Goal: Task Accomplishment & Management: Manage account settings

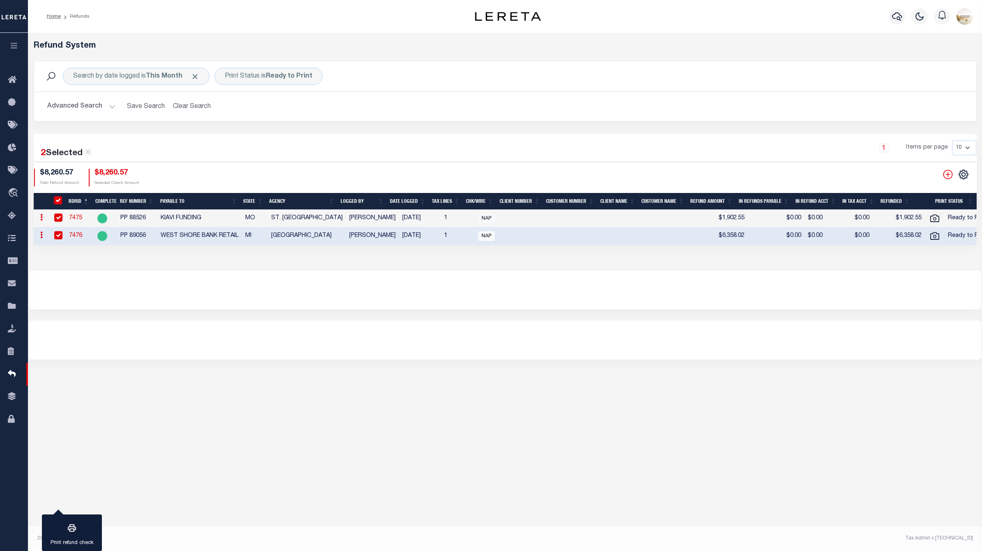
click input "RefundDepositRegisterID"
checkbox input "false"
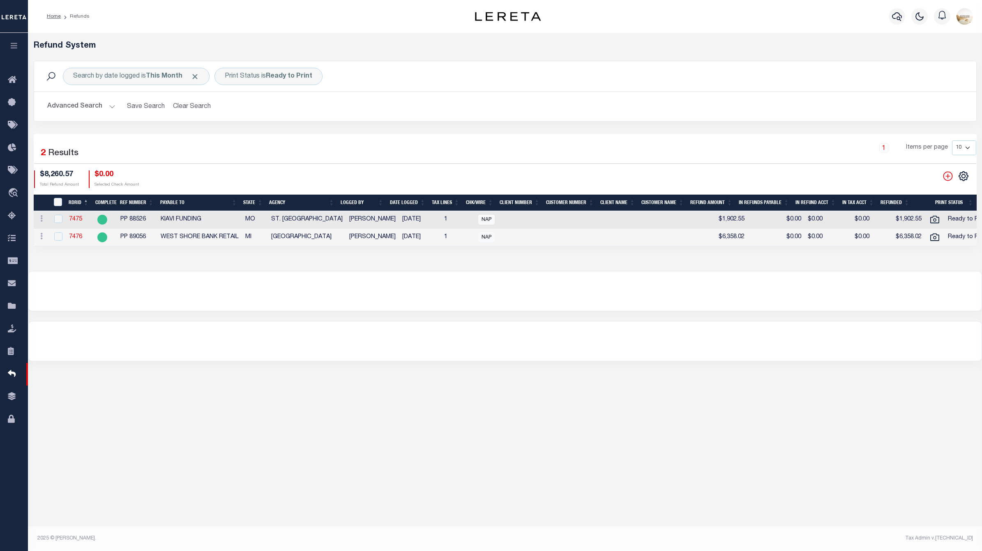
click div "1 Items per page 10 25 50 100"
click icon
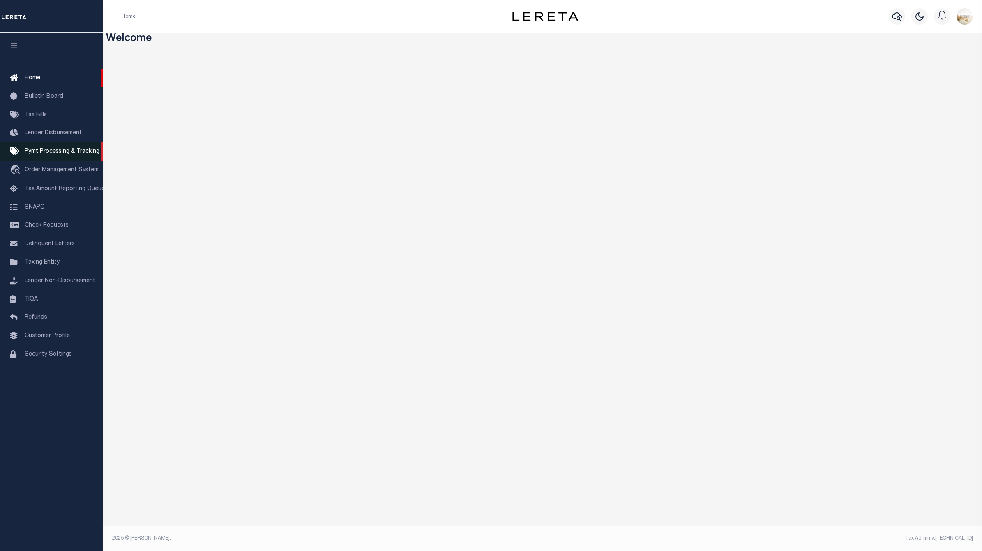
click at [71, 152] on span "Pymt Processing & Tracking" at bounding box center [62, 152] width 75 height 6
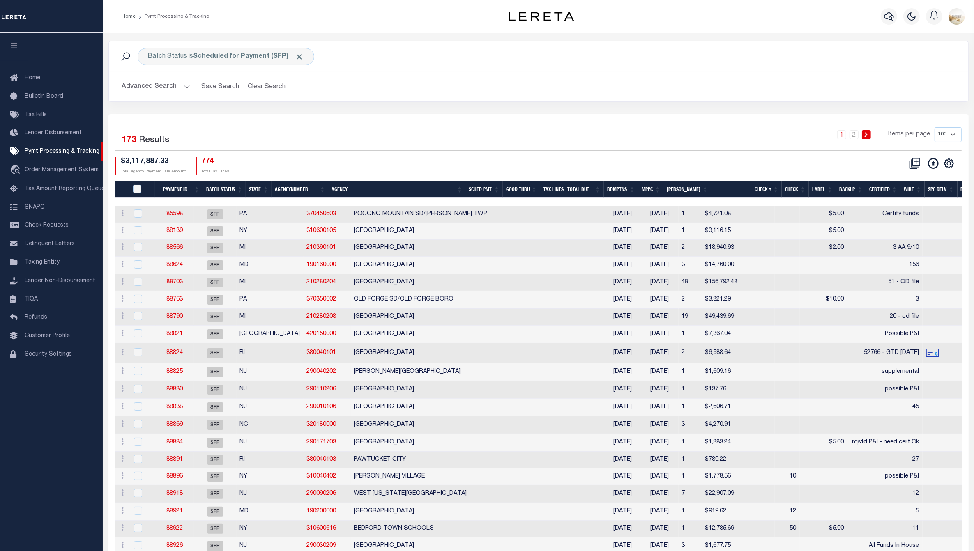
click at [945, 133] on select "100 200 500 1000" at bounding box center [947, 134] width 27 height 15
select select "1000"
click at [934, 127] on select "100 200 500 1000" at bounding box center [947, 134] width 27 height 15
click at [633, 127] on div "1 Items per page 100 200 500 1000" at bounding box center [646, 137] width 632 height 21
click at [120, 88] on h2 "Advanced Search Save Search Clear Search" at bounding box center [538, 87] width 846 height 16
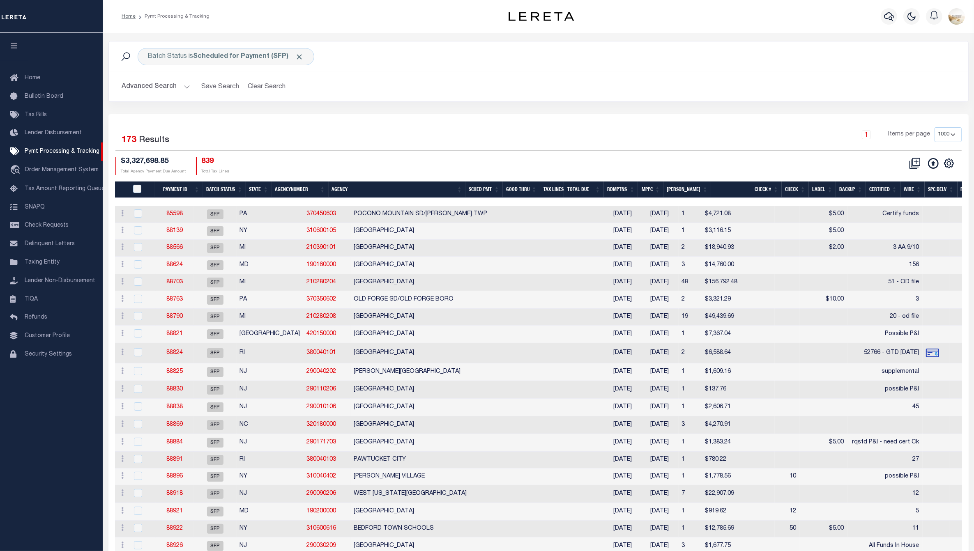
click at [127, 87] on button "Advanced Search" at bounding box center [156, 87] width 68 height 16
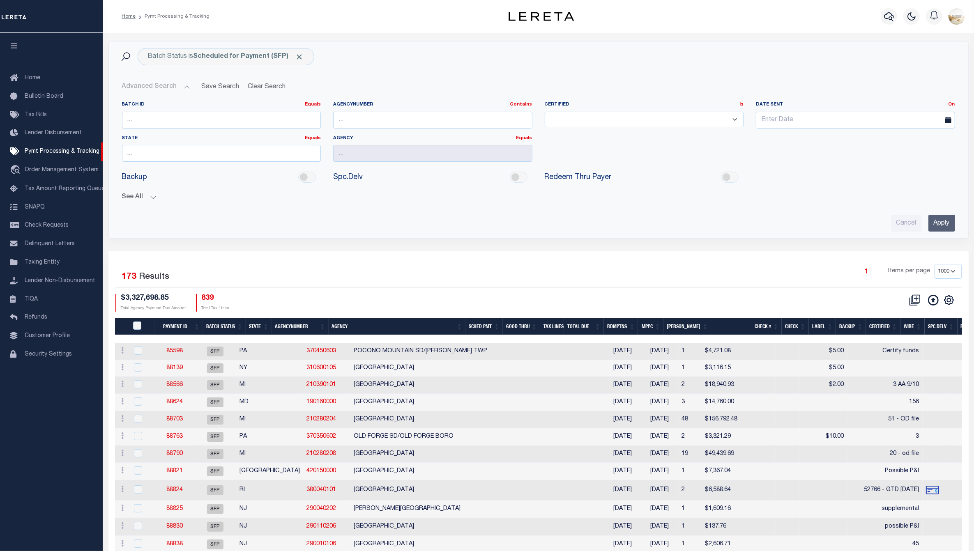
click at [140, 198] on button "See All" at bounding box center [538, 197] width 833 height 8
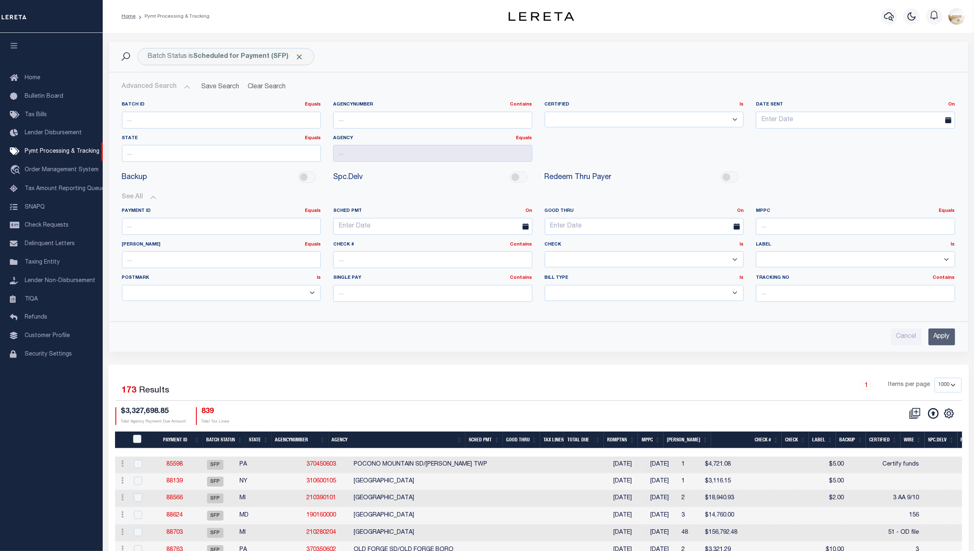
click at [734, 262] on select "Yes No" at bounding box center [644, 259] width 199 height 16
select select "false"
click at [545, 252] on select "Yes No" at bounding box center [644, 259] width 199 height 16
click at [938, 335] on input "Apply" at bounding box center [941, 337] width 27 height 17
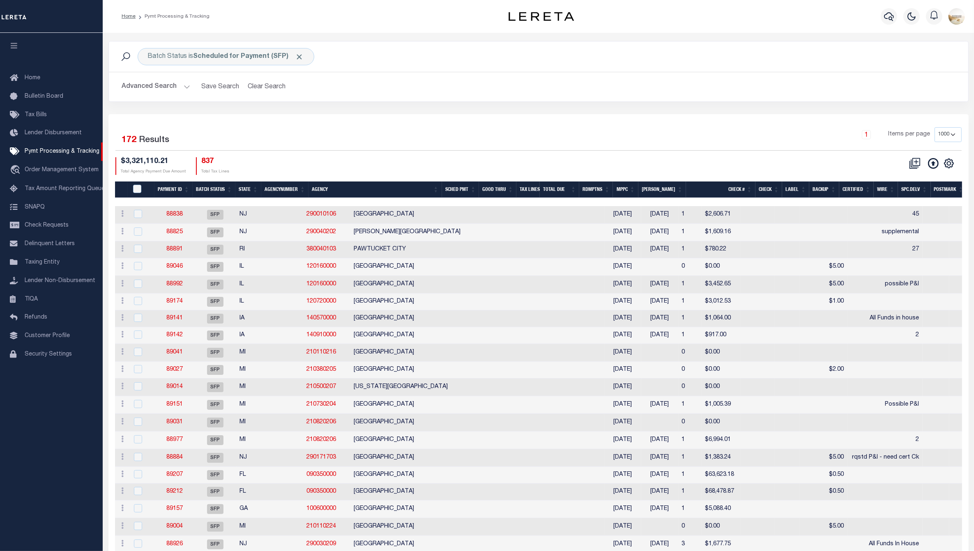
click at [916, 188] on th "Spc.Delv" at bounding box center [914, 190] width 32 height 17
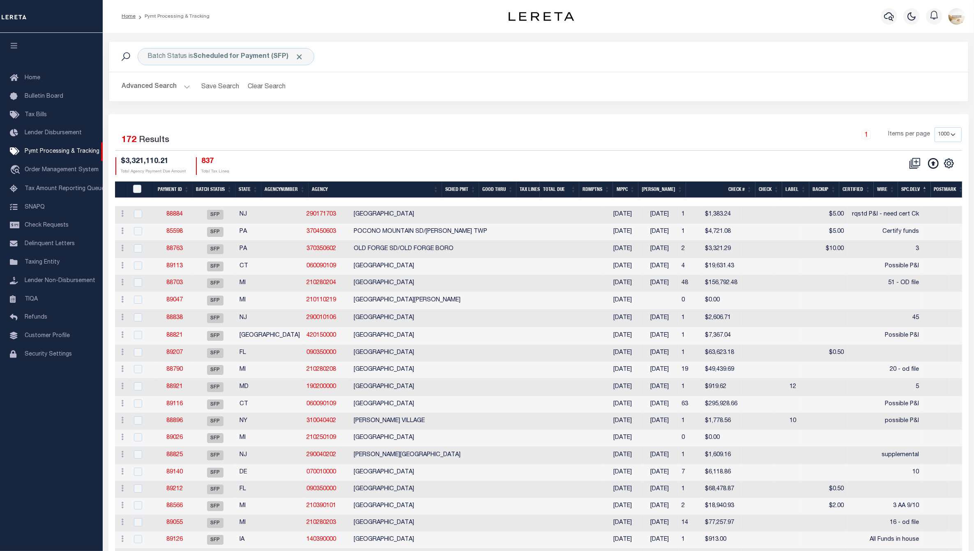
click at [916, 188] on th "Spc.Delv" at bounding box center [914, 190] width 32 height 17
click at [906, 186] on th "Spc.Delv" at bounding box center [914, 190] width 32 height 17
click at [637, 187] on th "MPPC" at bounding box center [625, 190] width 25 height 17
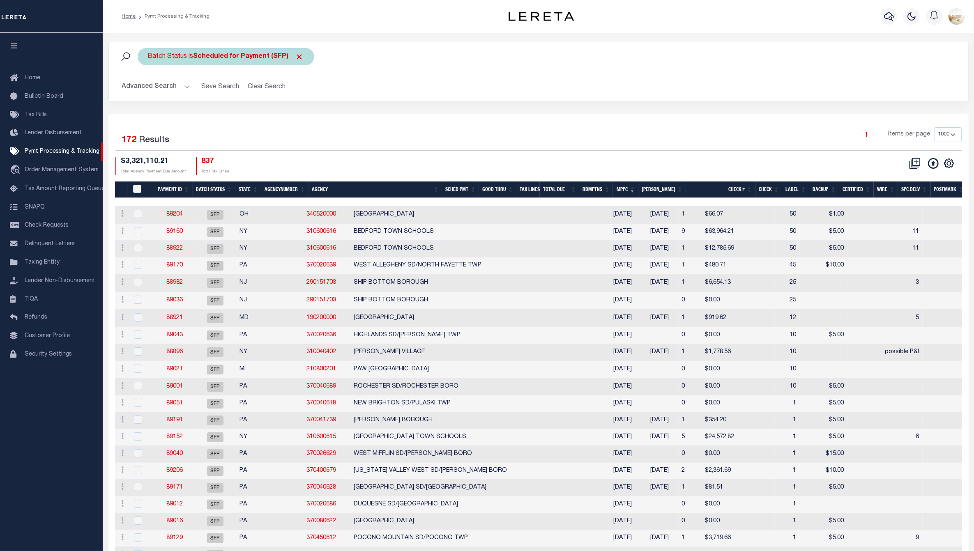
click at [246, 60] on b "Scheduled for Payment (SFP)" at bounding box center [248, 56] width 110 height 7
click at [235, 93] on select "Awaiting Funds (AWF) Cleared and Complete (CAC) New Check Needed (NCN) Payment …" at bounding box center [208, 97] width 121 height 16
select select "RFP"
click at [148, 90] on select "Awaiting Funds (AWF) Cleared and Complete (CAC) New Check Needed (NCN) Payment …" at bounding box center [208, 97] width 121 height 16
click at [258, 113] on input "Apply" at bounding box center [257, 115] width 24 height 14
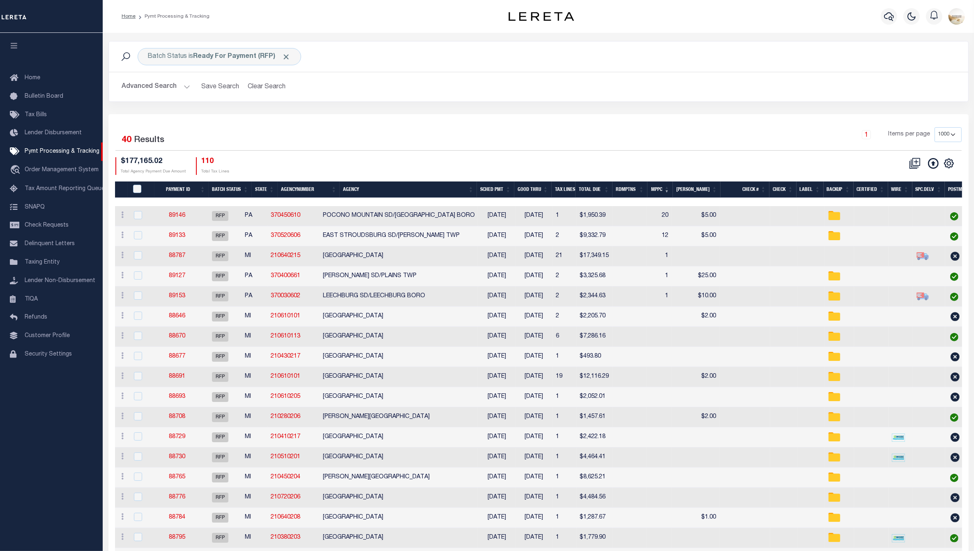
click at [137, 95] on button "Advanced Search" at bounding box center [156, 87] width 68 height 16
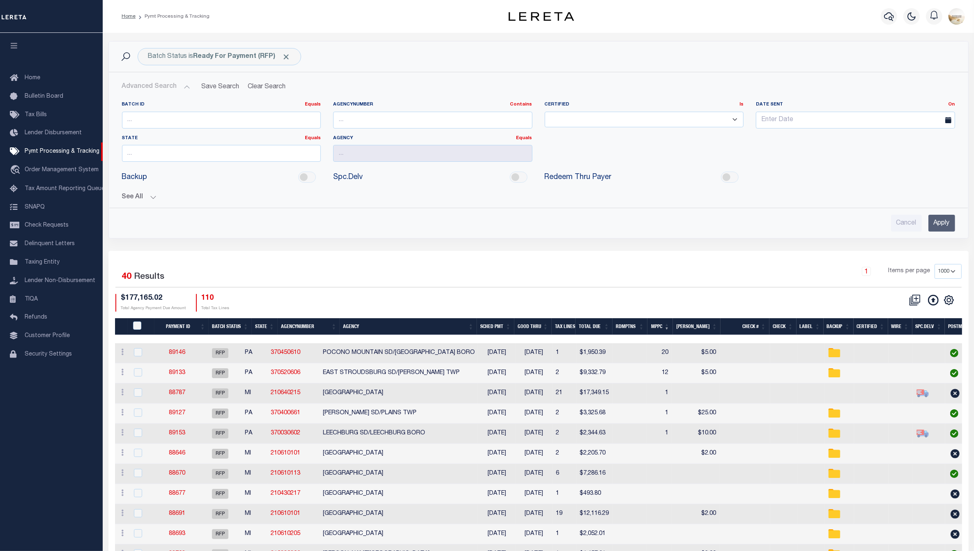
click at [146, 194] on button "See All" at bounding box center [538, 197] width 833 height 8
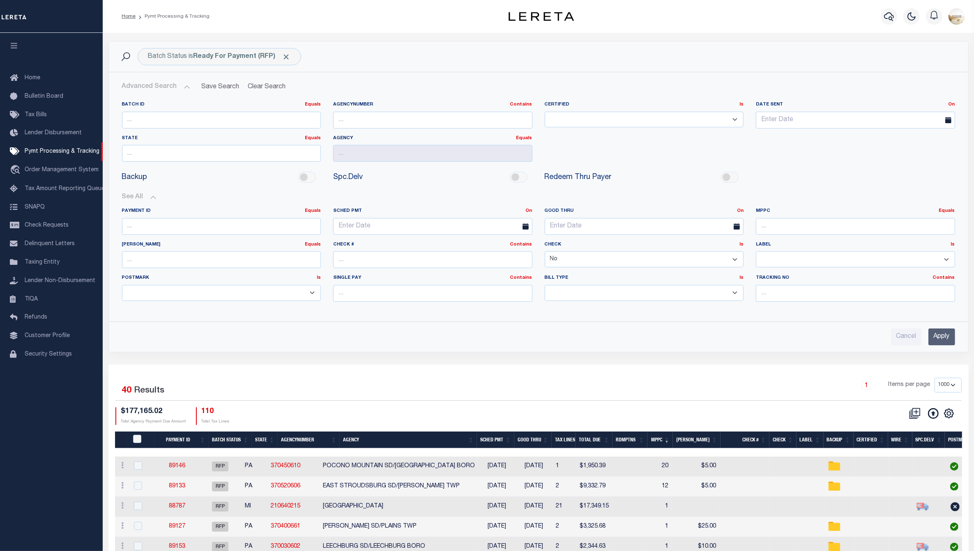
click at [950, 337] on input "Apply" at bounding box center [941, 337] width 27 height 17
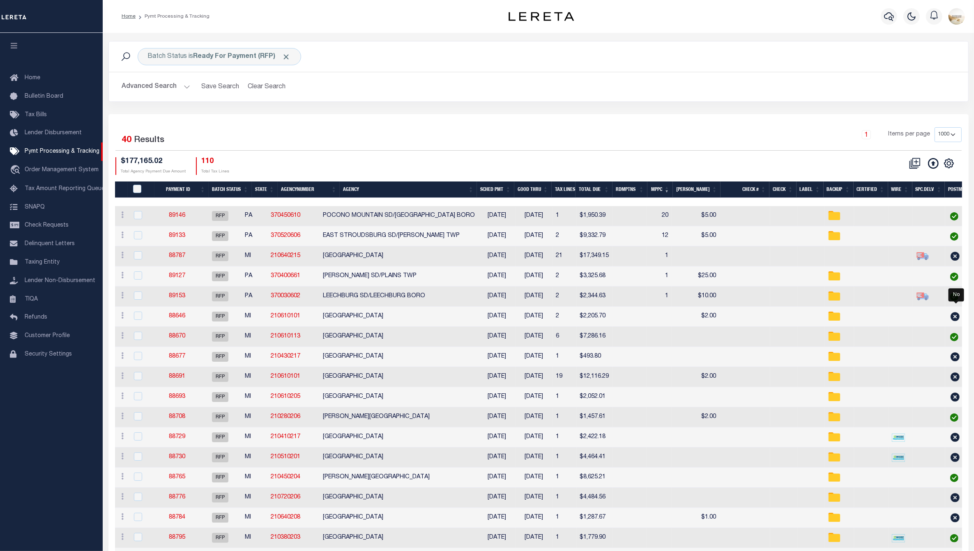
click at [922, 187] on th "Spc.Delv" at bounding box center [928, 190] width 33 height 17
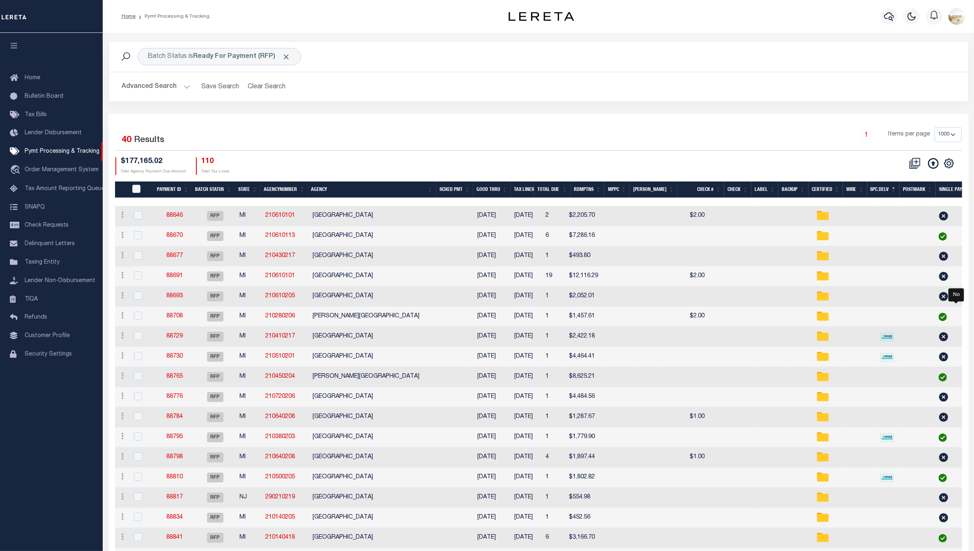
click at [883, 185] on th "Spc.Delv" at bounding box center [883, 190] width 32 height 17
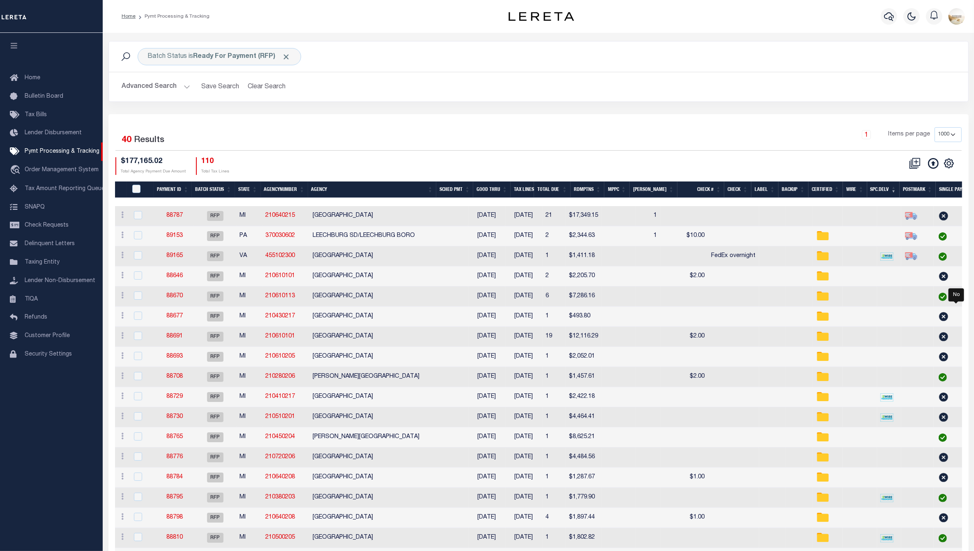
click at [630, 184] on th "MPPC" at bounding box center [616, 190] width 25 height 17
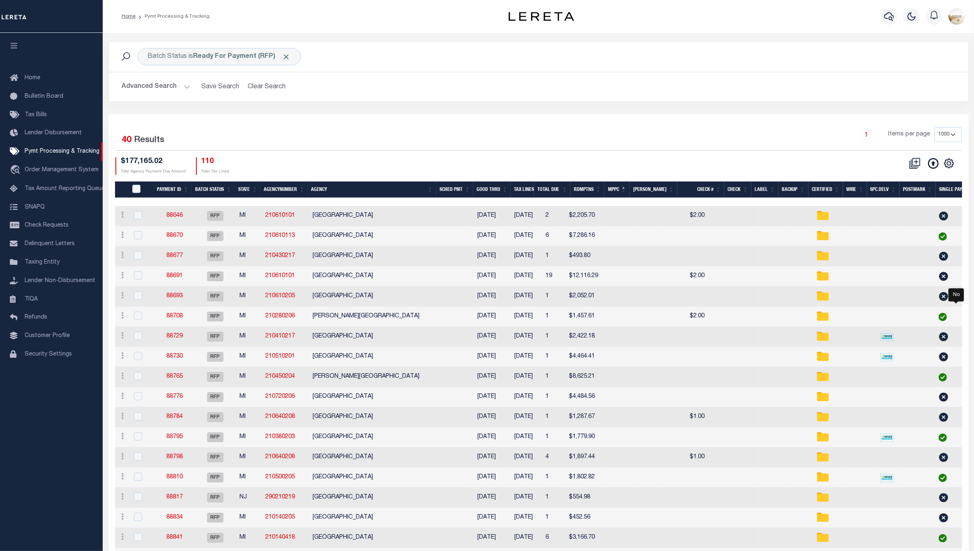
click at [630, 184] on th "MPPC" at bounding box center [616, 190] width 25 height 17
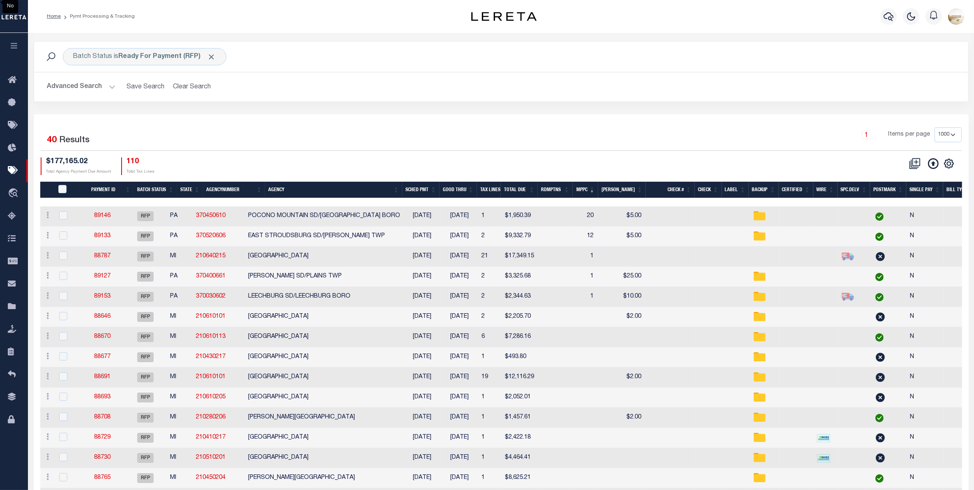
click at [855, 187] on th "Spc.Delv" at bounding box center [853, 190] width 33 height 17
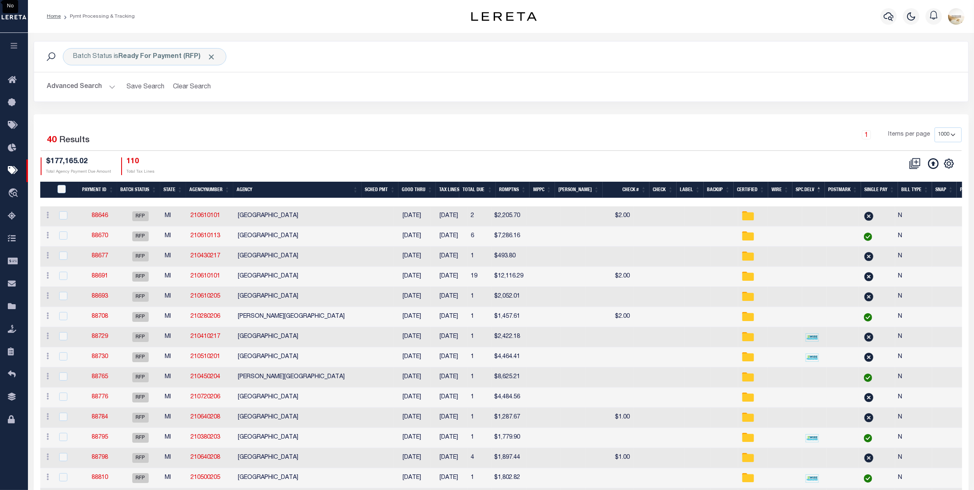
click at [810, 184] on th "Spc.Delv" at bounding box center [808, 190] width 32 height 17
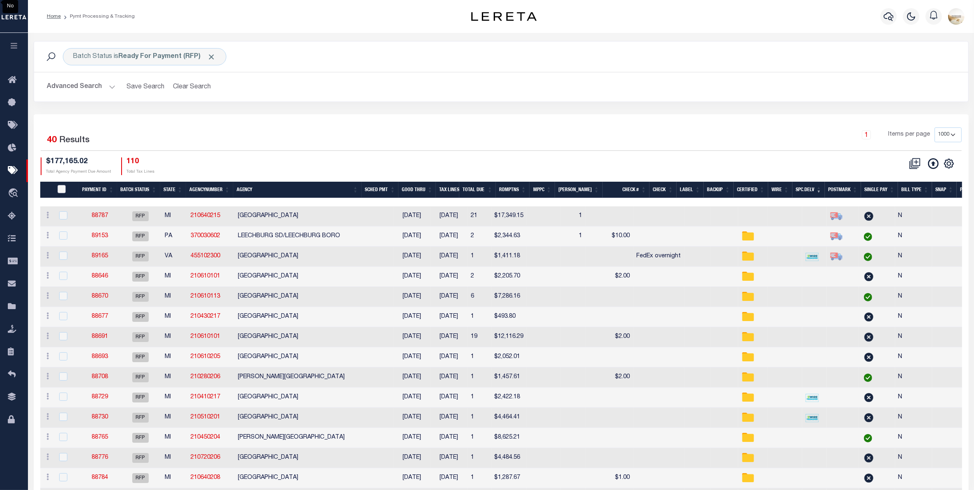
click at [62, 185] on input "PayeePmtBatchStatus" at bounding box center [61, 189] width 8 height 8
checkbox input "true"
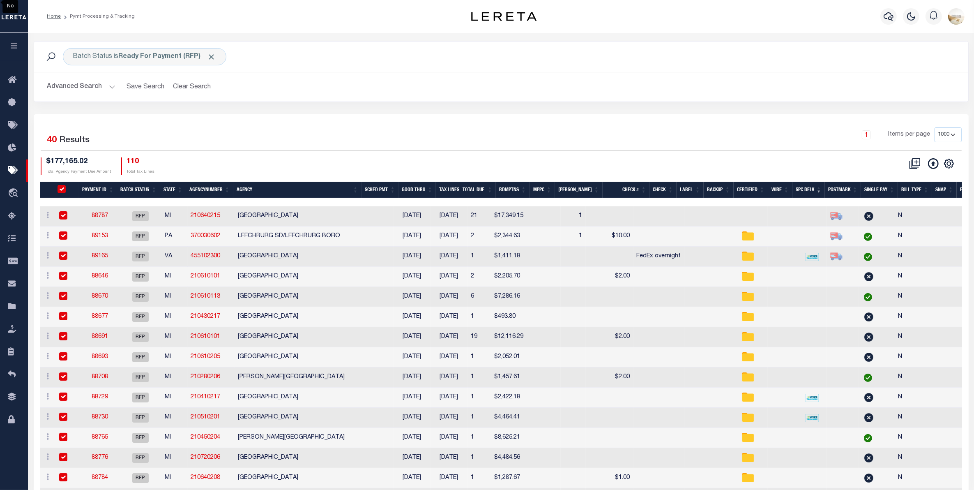
checkbox input "true"
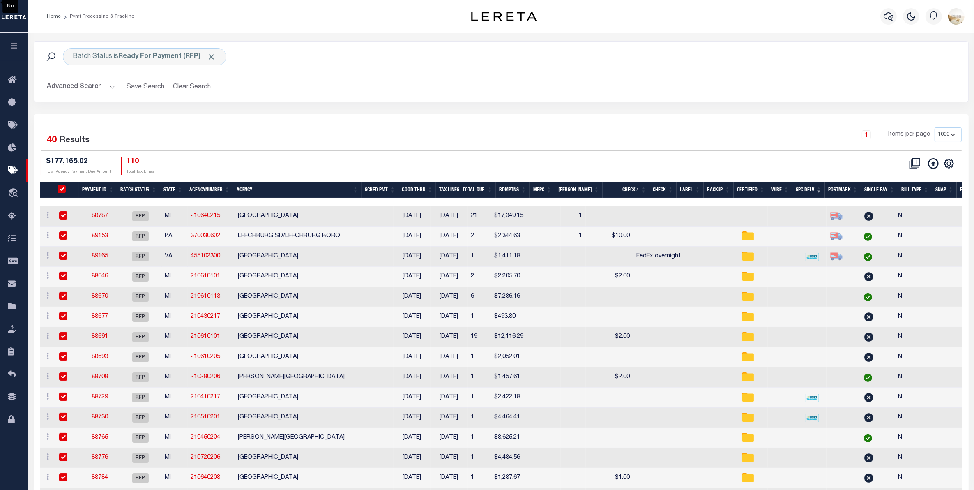
checkbox input "true"
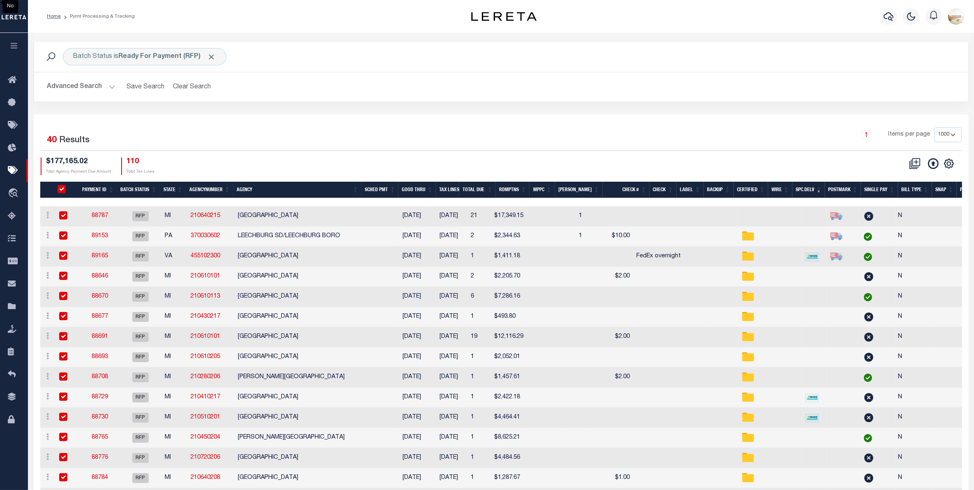
checkbox input "true"
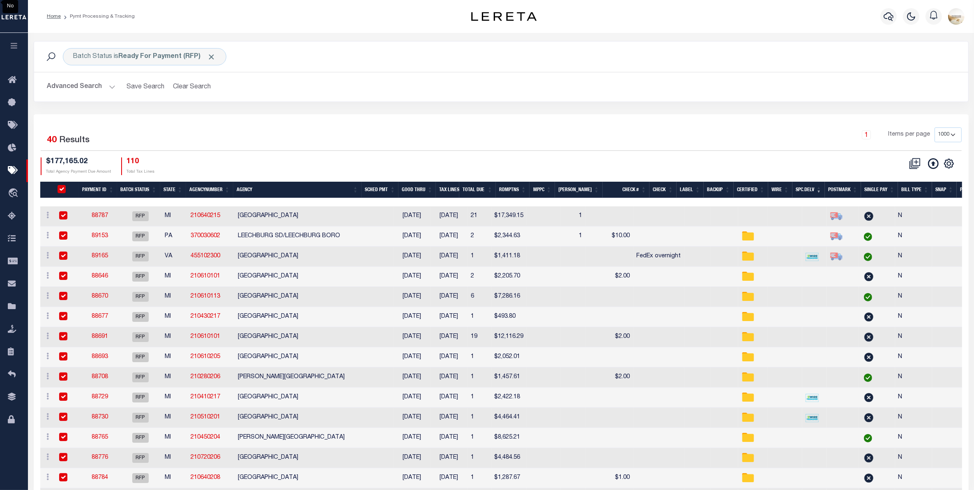
checkbox input "true"
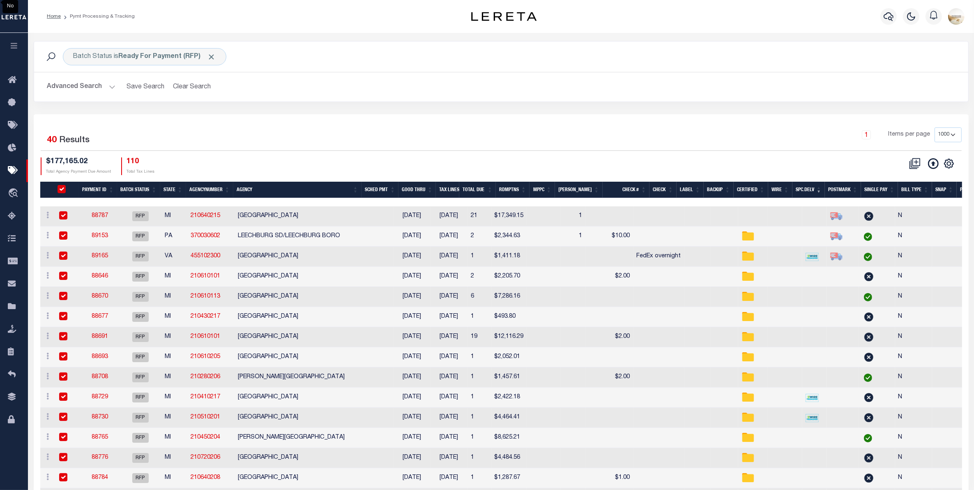
checkbox input "true"
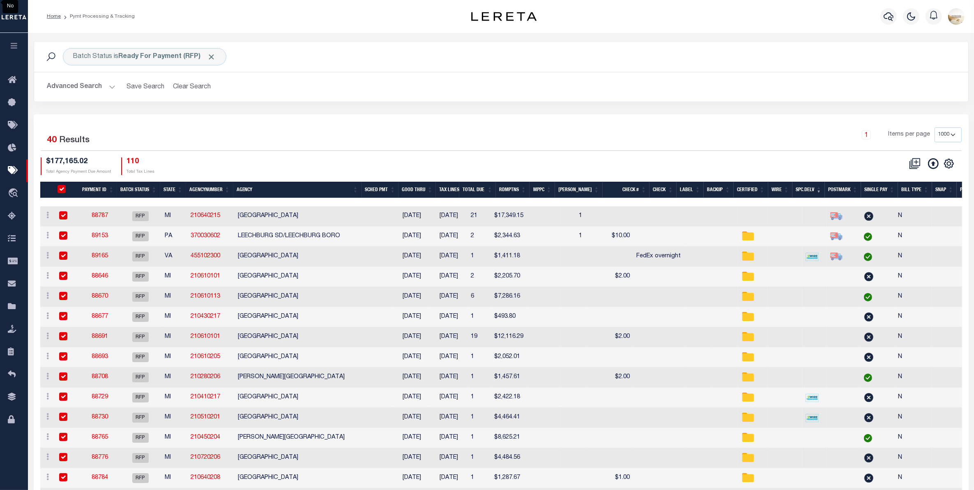
checkbox input "true"
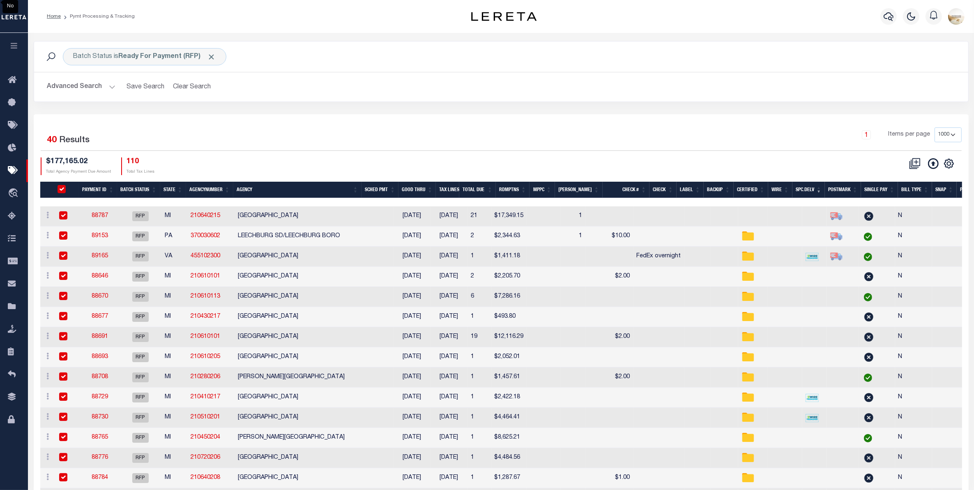
checkbox input "true"
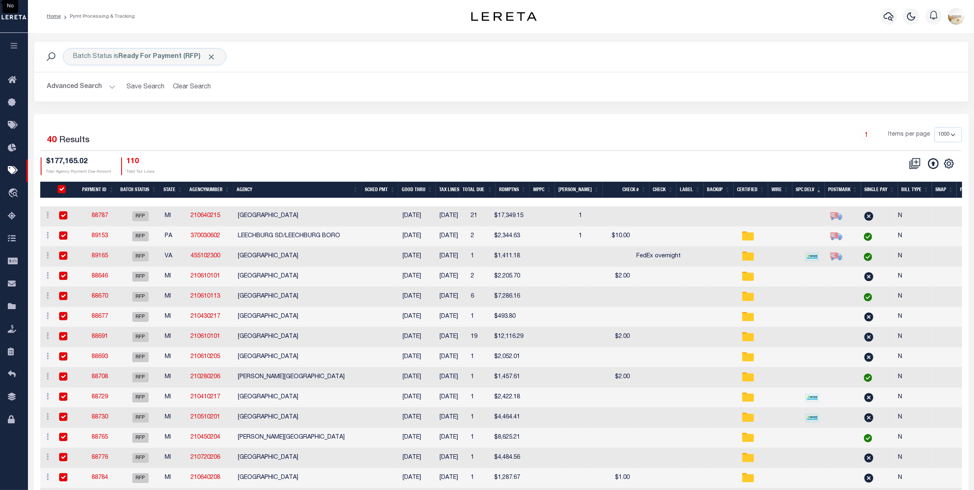
checkbox input "true"
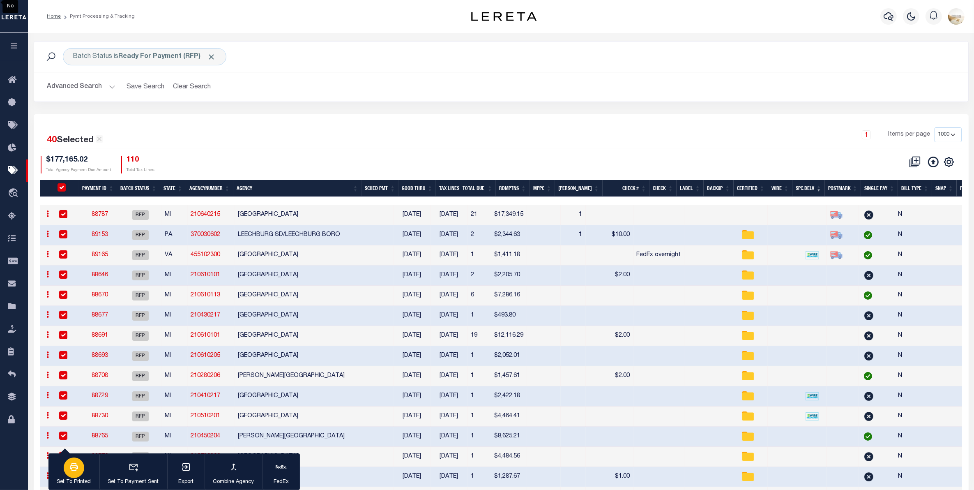
click at [77, 471] on icon "button" at bounding box center [74, 467] width 10 height 10
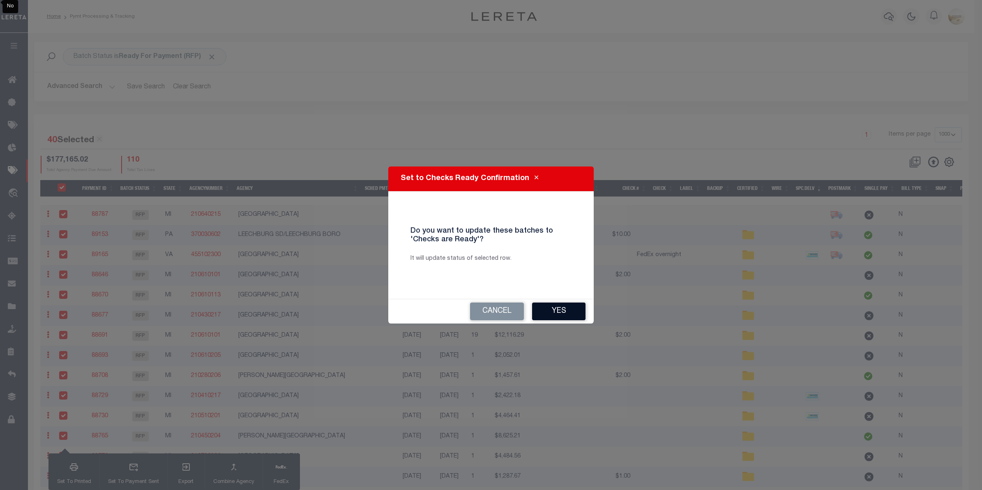
click at [570, 315] on button "Yes" at bounding box center [558, 311] width 53 height 18
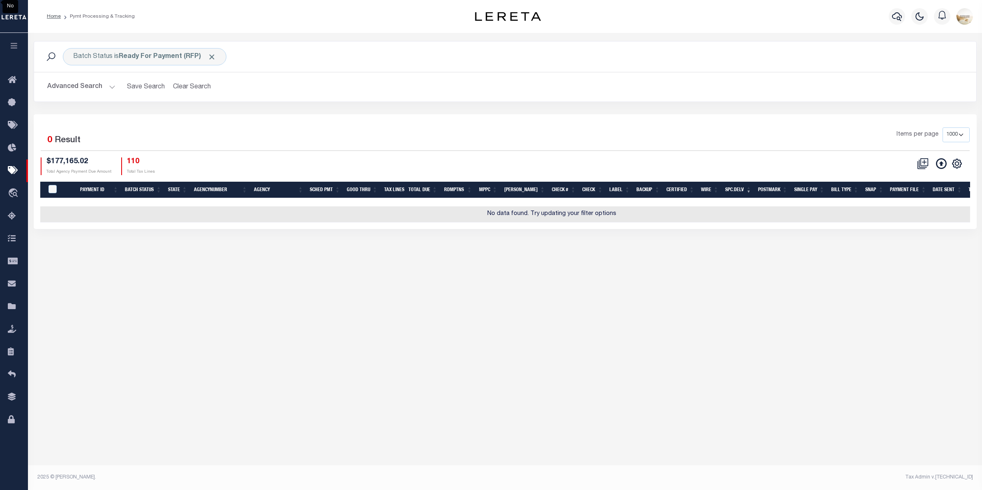
click at [104, 85] on button "Advanced Search" at bounding box center [81, 87] width 68 height 16
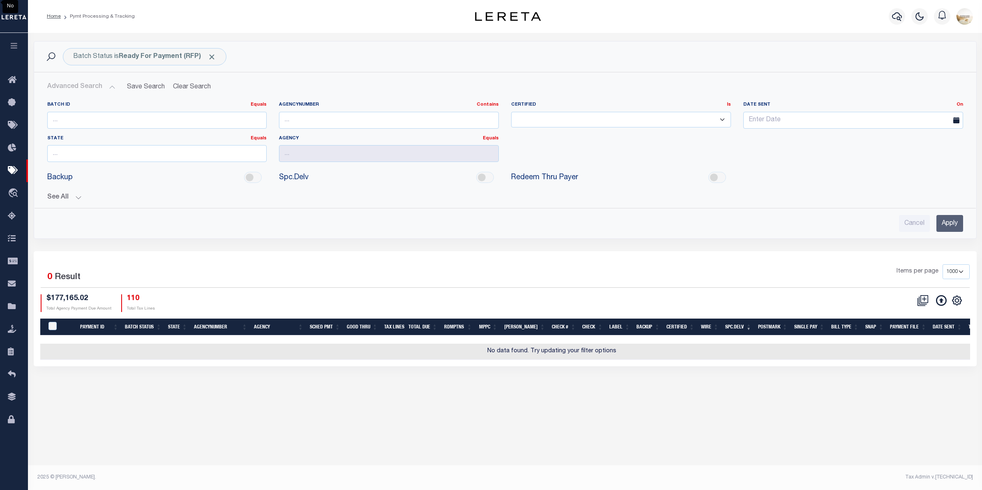
click at [63, 199] on button "See All" at bounding box center [504, 197] width 915 height 8
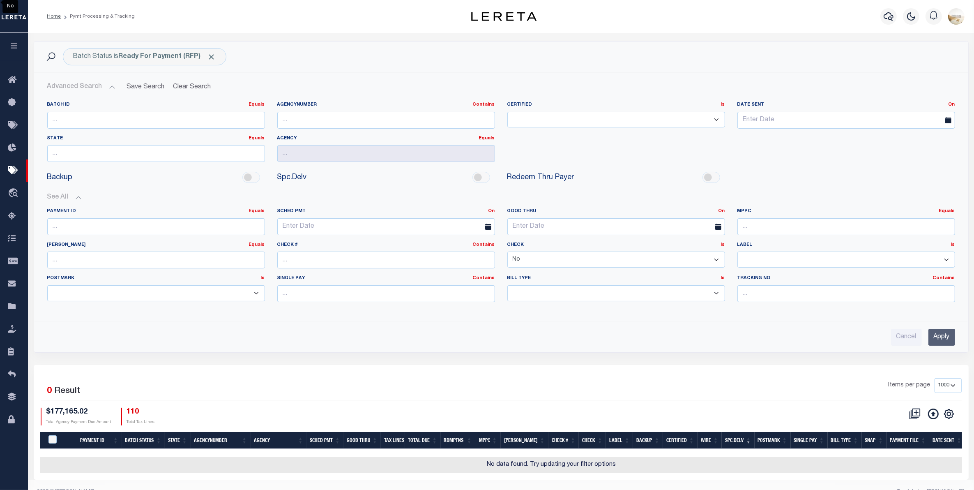
click at [713, 258] on select "Yes No" at bounding box center [616, 259] width 218 height 16
select select "true"
click at [507, 252] on select "Yes No" at bounding box center [616, 259] width 218 height 16
drag, startPoint x: 534, startPoint y: 257, endPoint x: 535, endPoint y: 266, distance: 9.1
click at [534, 257] on select "Yes No" at bounding box center [616, 259] width 218 height 16
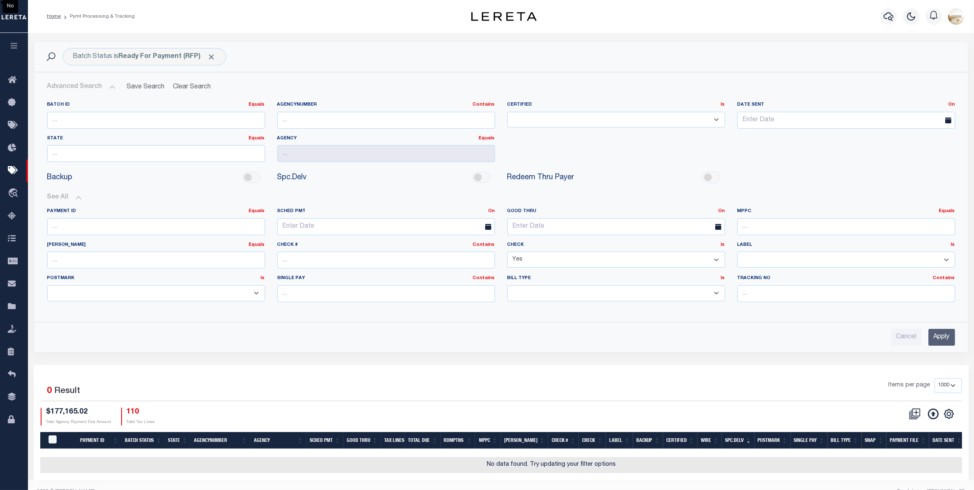
select select
click at [507, 252] on select "Yes No" at bounding box center [616, 259] width 218 height 16
click at [952, 333] on input "Apply" at bounding box center [941, 337] width 27 height 17
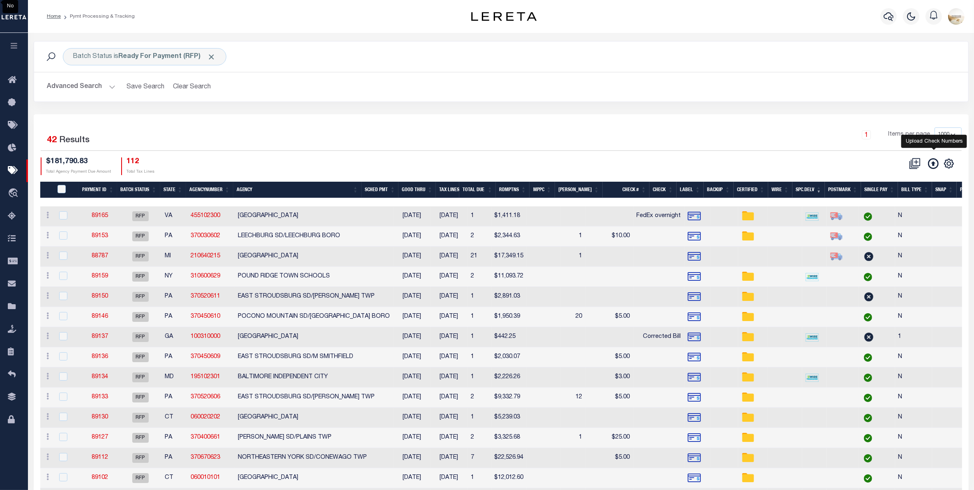
click at [937, 161] on icon at bounding box center [933, 163] width 11 height 11
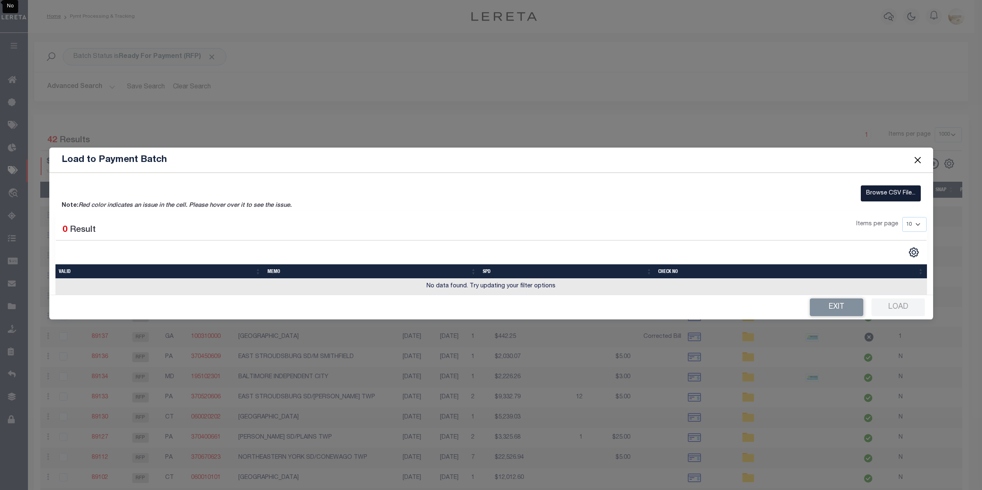
click at [881, 193] on label "Browse CSV File..." at bounding box center [890, 193] width 60 height 16
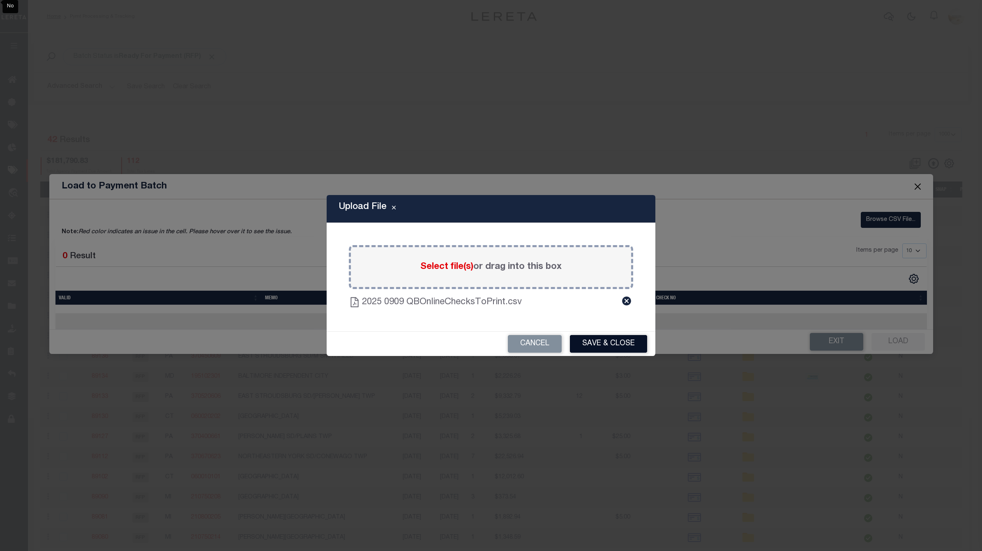
click at [621, 341] on button "Save & Close" at bounding box center [608, 344] width 77 height 18
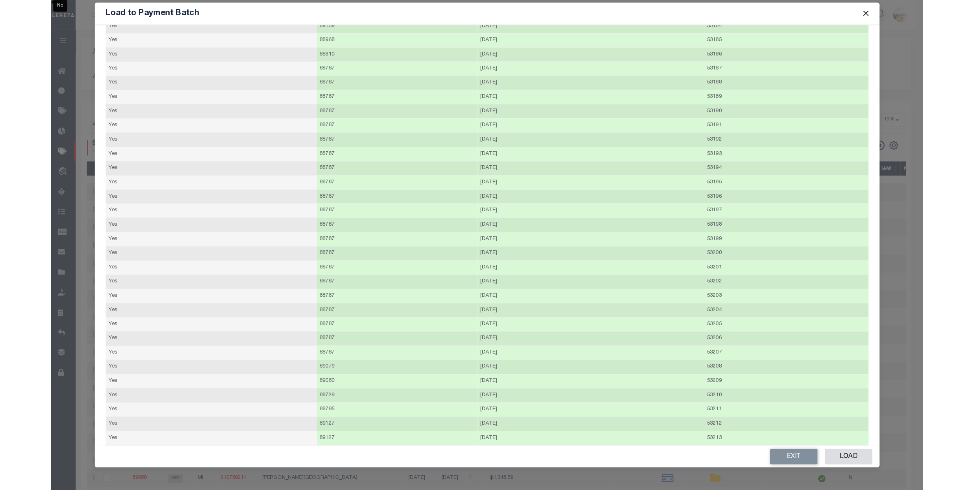
scroll to position [595, 0]
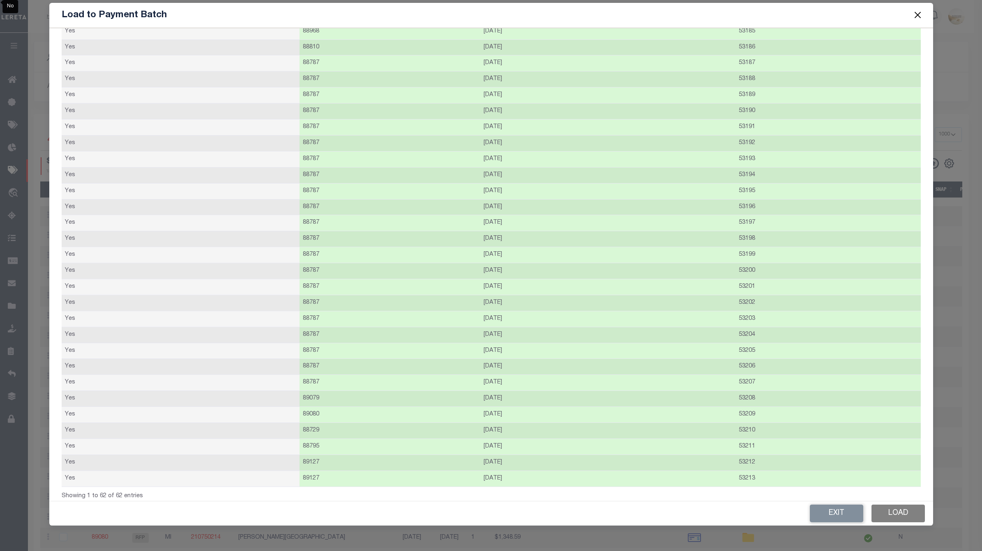
click at [915, 514] on button "Load" at bounding box center [897, 514] width 53 height 18
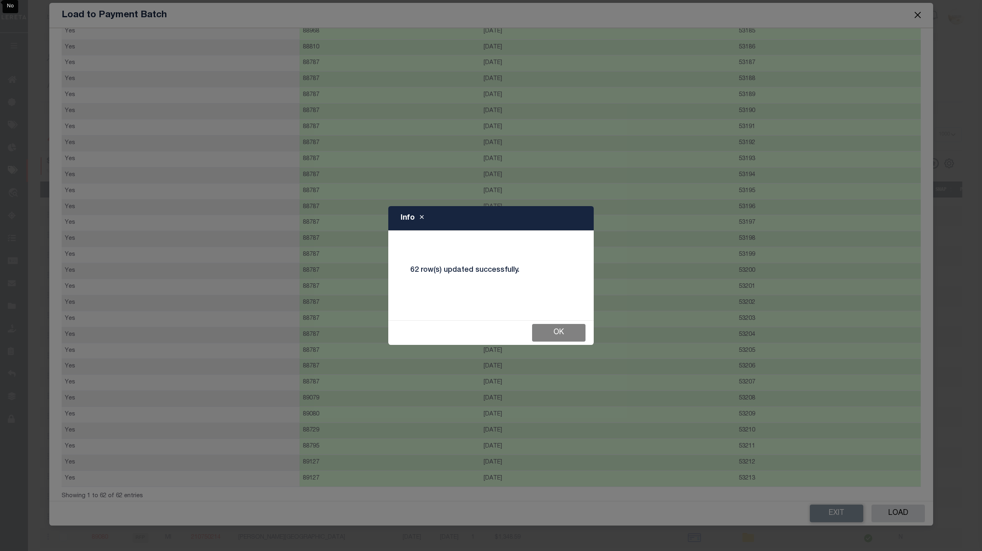
click at [534, 329] on button "Ok" at bounding box center [558, 333] width 53 height 18
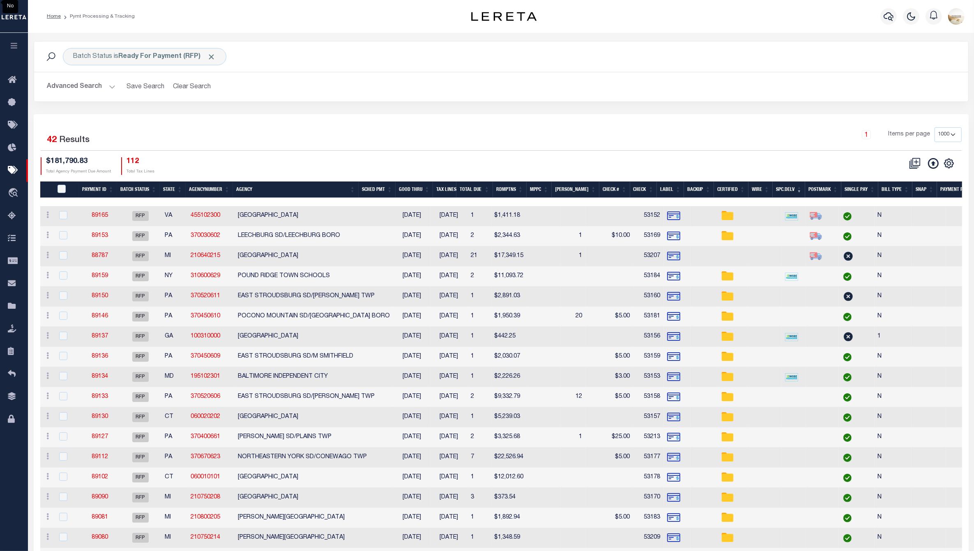
click at [552, 184] on th "MPPC" at bounding box center [539, 190] width 25 height 17
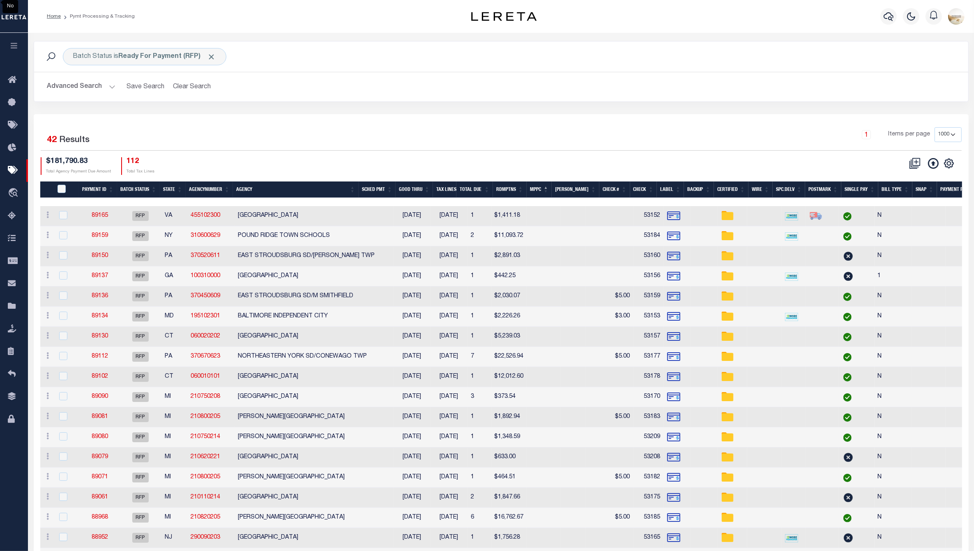
click at [552, 185] on th "MPPC" at bounding box center [539, 190] width 25 height 17
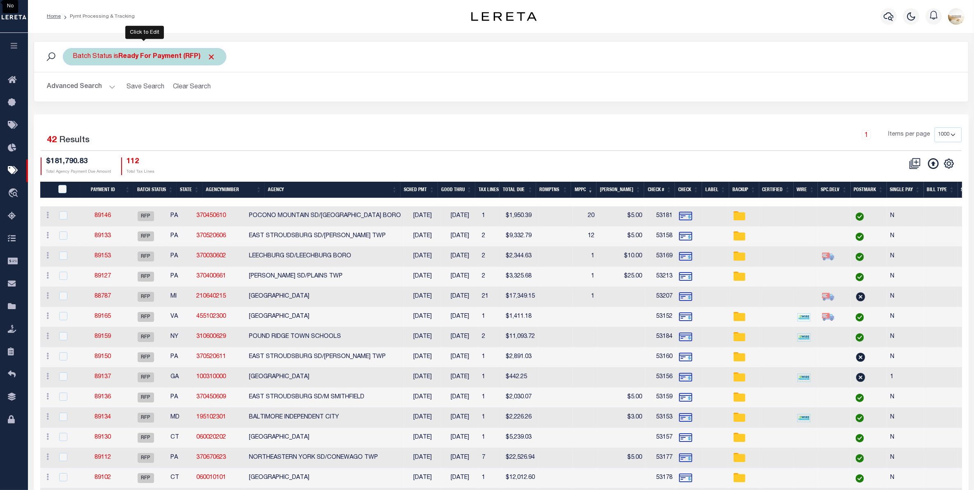
click at [185, 57] on b "Ready For Payment (RFP)" at bounding box center [167, 56] width 97 height 7
select select "RFP"
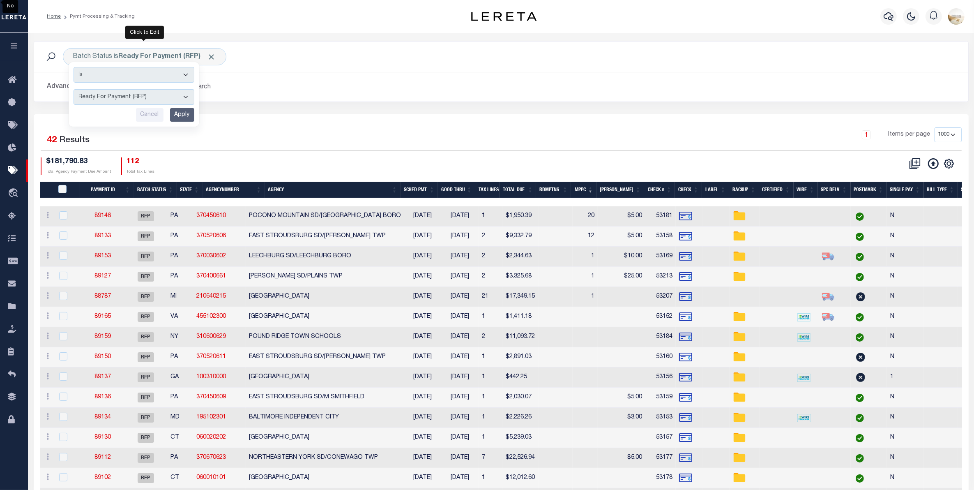
click at [313, 62] on div "Batch Status is Ready For Payment (RFP) Is Contains Awaiting Funds (AWF) Cleare…" at bounding box center [501, 56] width 921 height 17
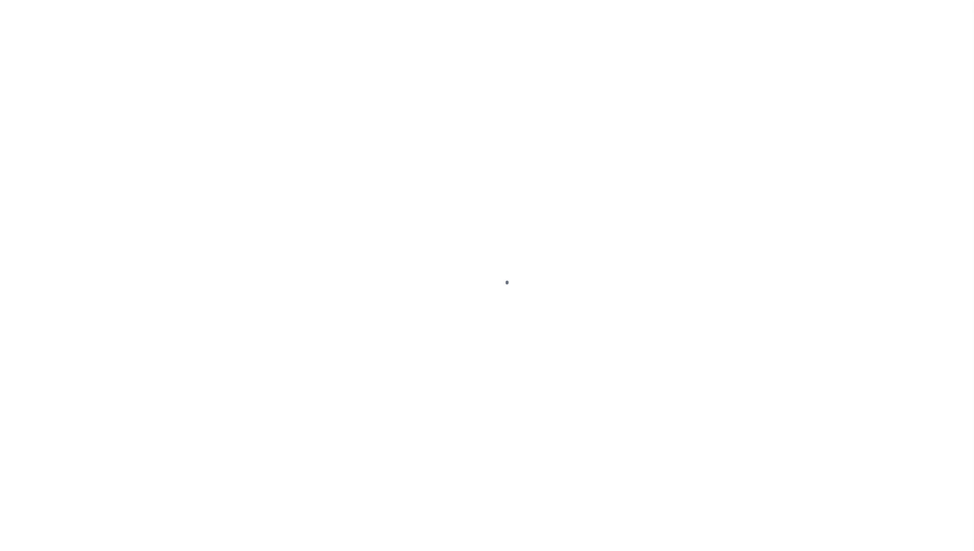
select select "SFP"
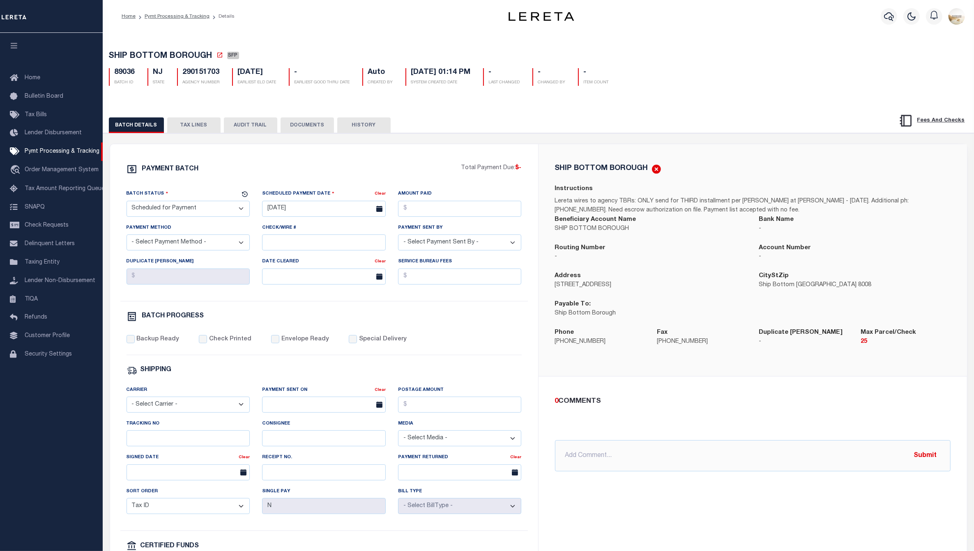
click at [202, 133] on button "TAX LINES" at bounding box center [193, 125] width 53 height 16
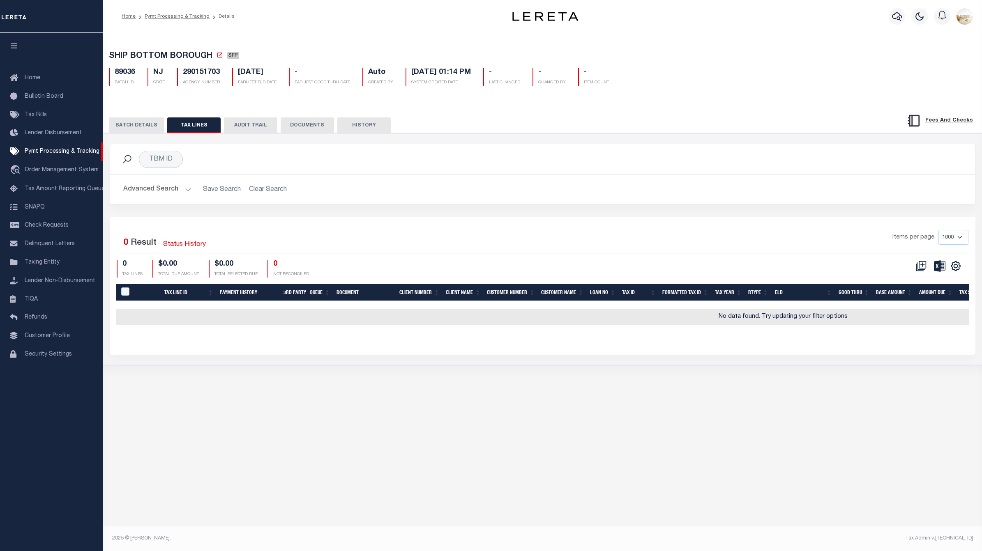
click at [253, 122] on button "AUDIT TRAIL" at bounding box center [250, 125] width 53 height 16
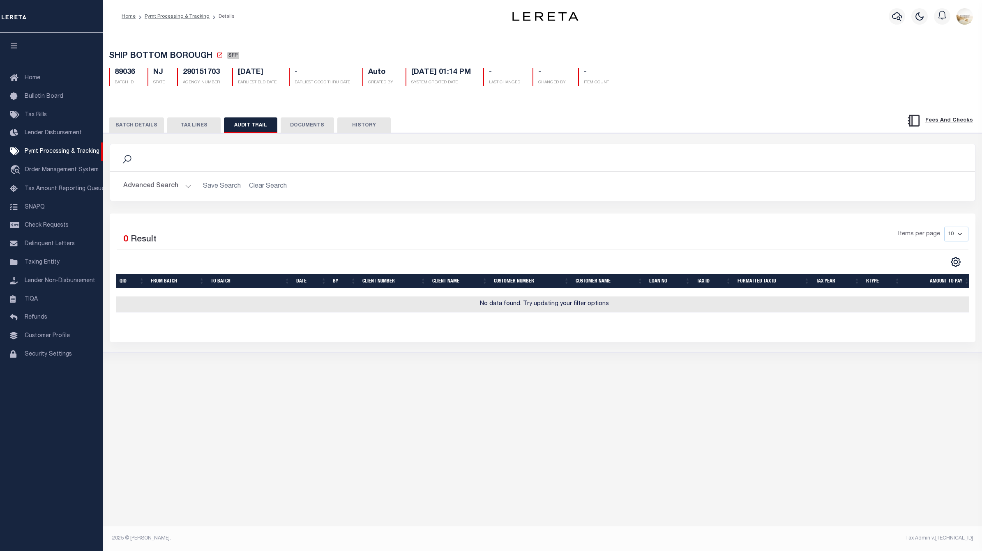
click at [138, 122] on button "BATCH DETAILS" at bounding box center [136, 125] width 55 height 16
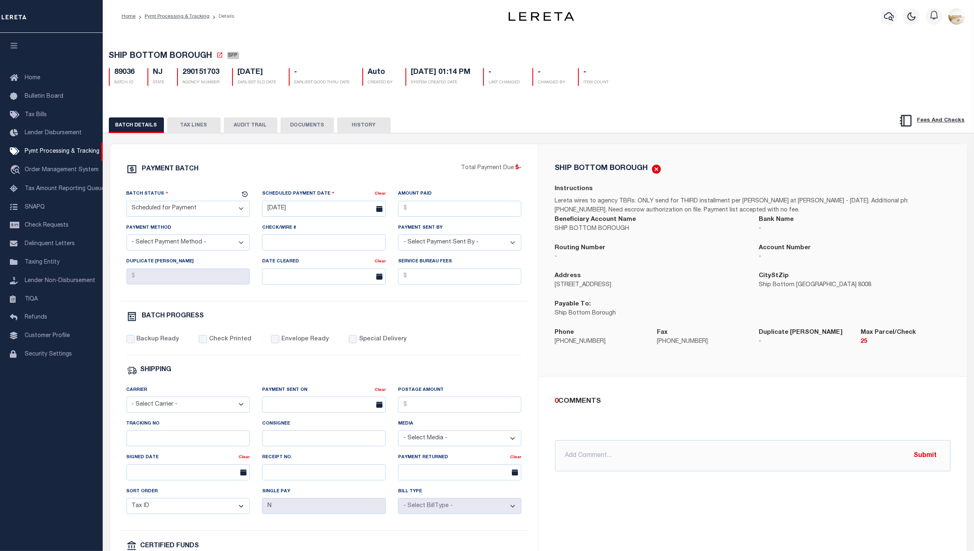
click at [190, 124] on button "TAX LINES" at bounding box center [193, 125] width 53 height 16
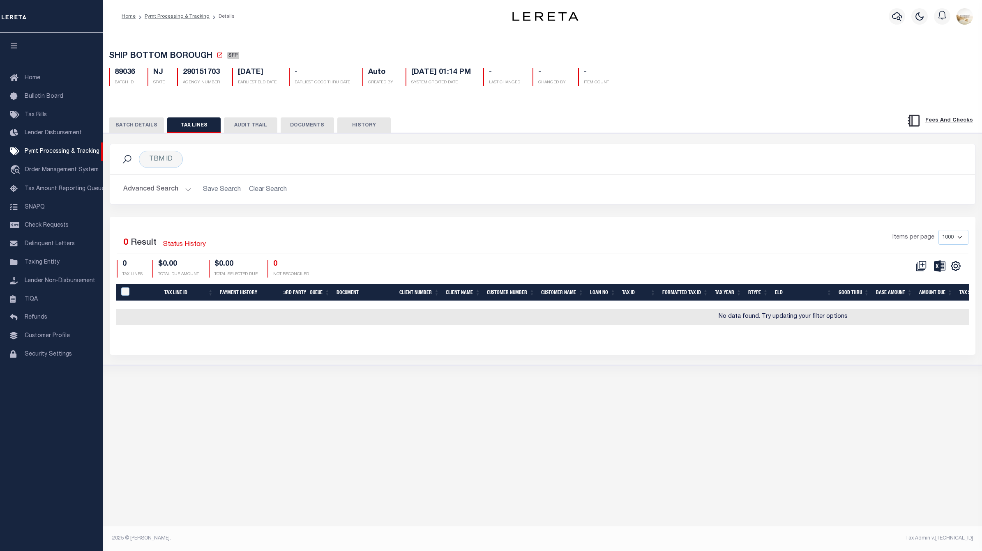
click at [126, 114] on div "BATCH DETAILS TAX LINES AUDIT TRAIL DOCUMENTS HISTORY" at bounding box center [542, 122] width 899 height 21
click at [141, 124] on button "BATCH DETAILS" at bounding box center [136, 125] width 55 height 16
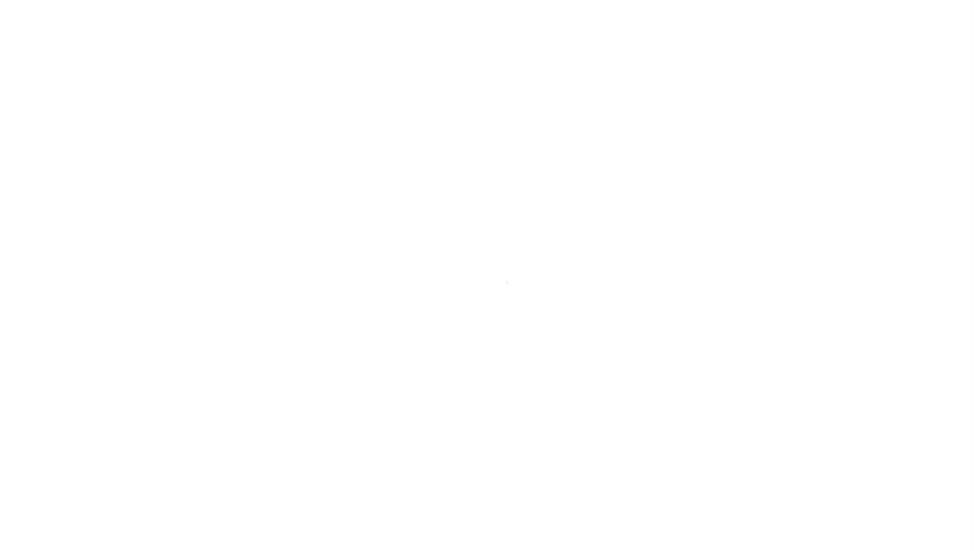
select select "RFP"
select select "CHK"
select select "[PERSON_NAME]"
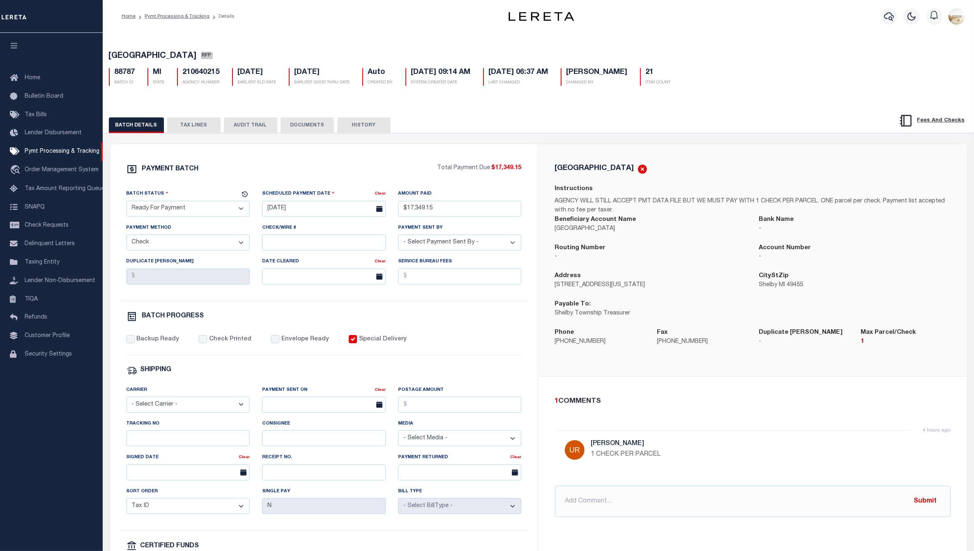
click at [198, 126] on button "TAX LINES" at bounding box center [193, 125] width 53 height 16
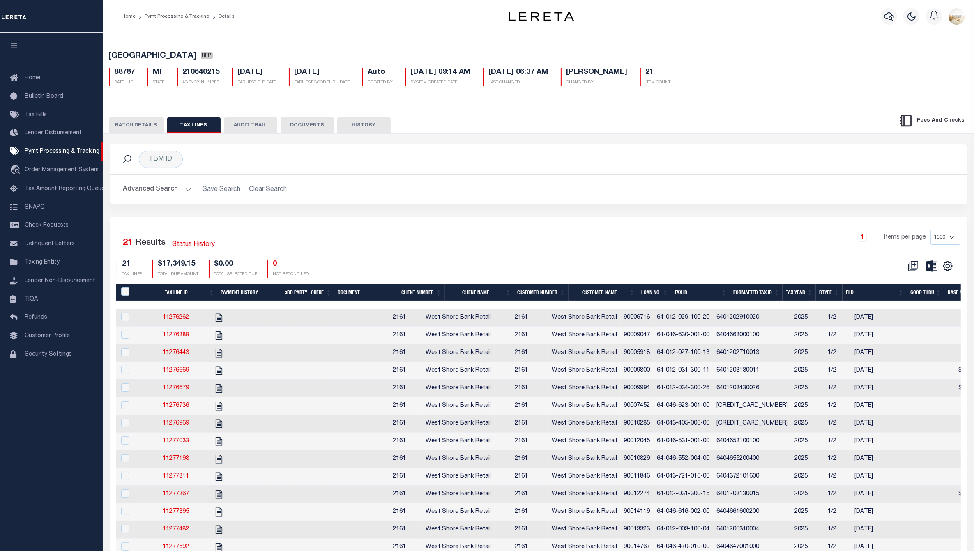
click at [687, 292] on th "Tax ID" at bounding box center [700, 292] width 59 height 17
click at [947, 243] on div at bounding box center [948, 241] width 5 height 2
click at [948, 269] on icon "" at bounding box center [947, 266] width 11 height 11
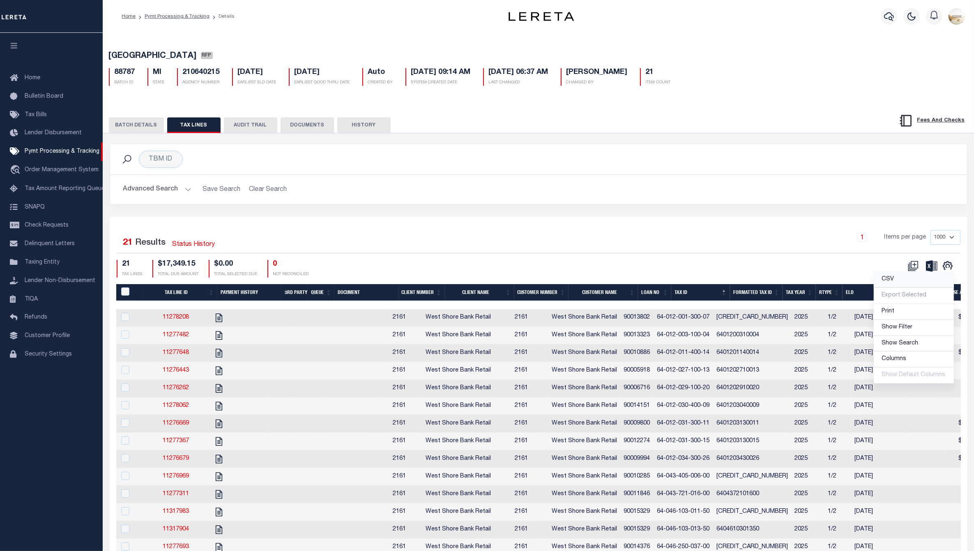
click at [924, 281] on link "CSV" at bounding box center [914, 280] width 80 height 16
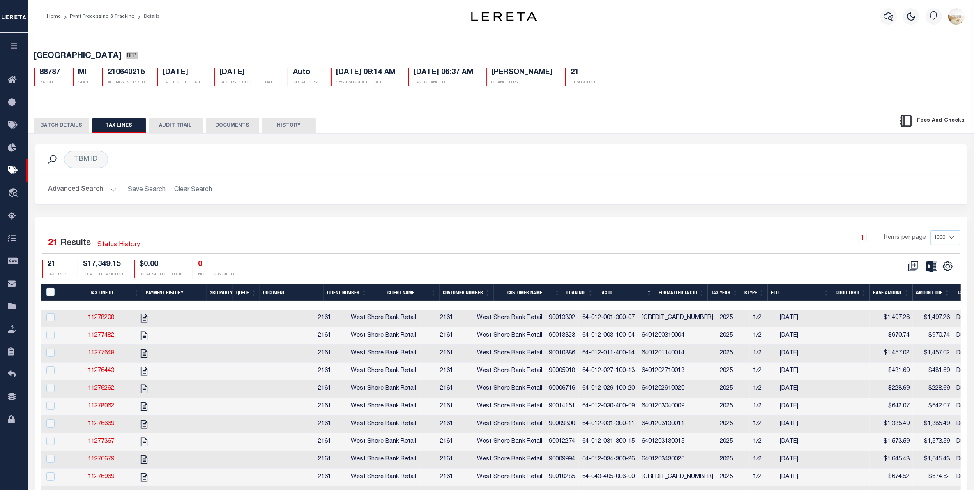
click at [83, 129] on button "BATCH DETAILS" at bounding box center [61, 125] width 55 height 16
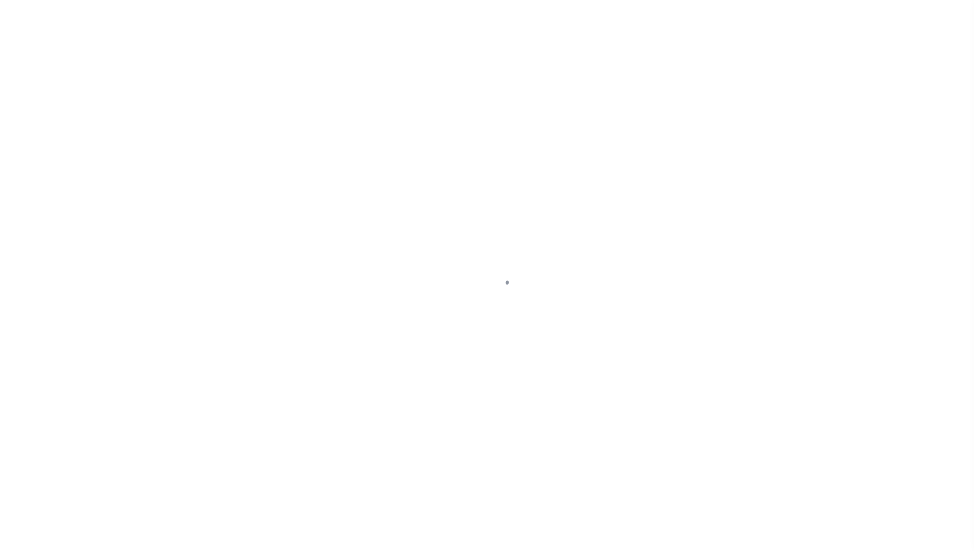
select select "RFP"
select select "CHK"
select select "[PERSON_NAME]"
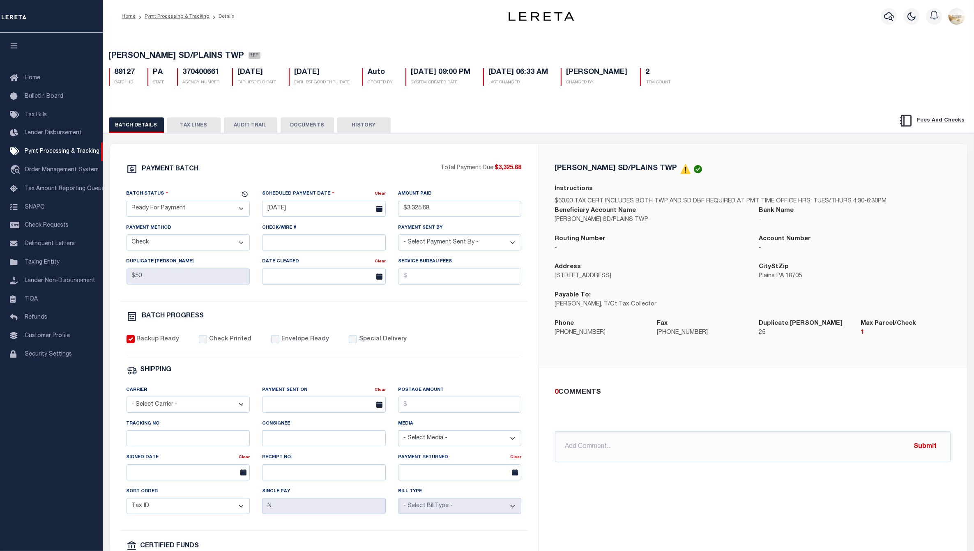
click at [214, 129] on button "TAX LINES" at bounding box center [193, 125] width 53 height 16
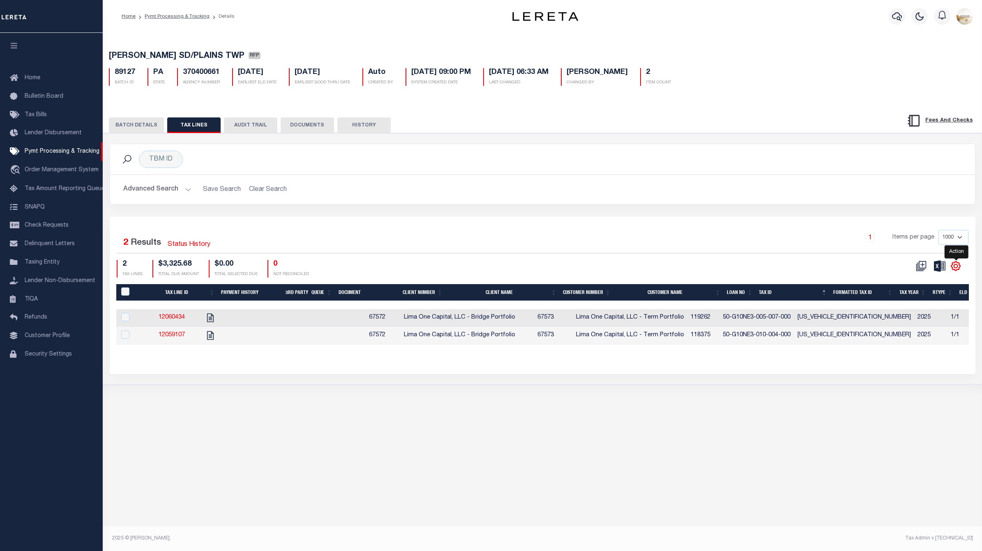
click at [960, 265] on icon "" at bounding box center [955, 266] width 11 height 11
click at [938, 281] on link "CSV" at bounding box center [921, 280] width 80 height 16
click at [444, 202] on div "Advanced Search Save Search Clear Search Loan No Equals Equals Is Not Equal To …" at bounding box center [542, 189] width 865 height 29
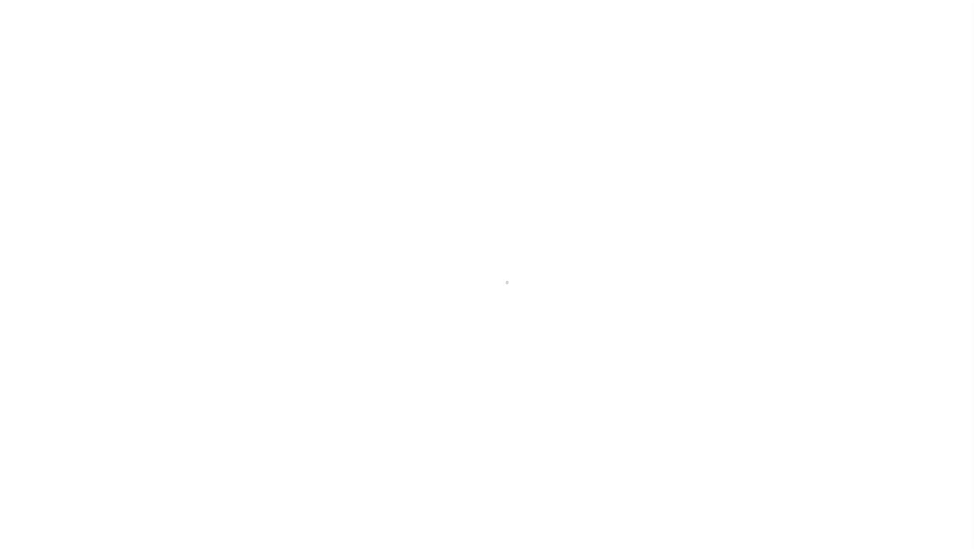
select select "RFP"
select select "CHK"
select select "[PERSON_NAME]"
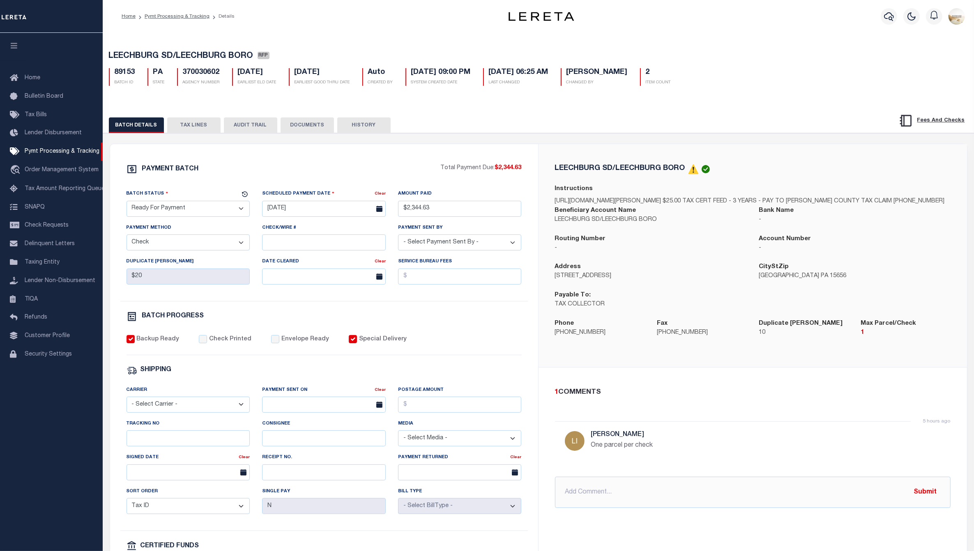
click at [200, 120] on button "TAX LINES" at bounding box center [193, 125] width 53 height 16
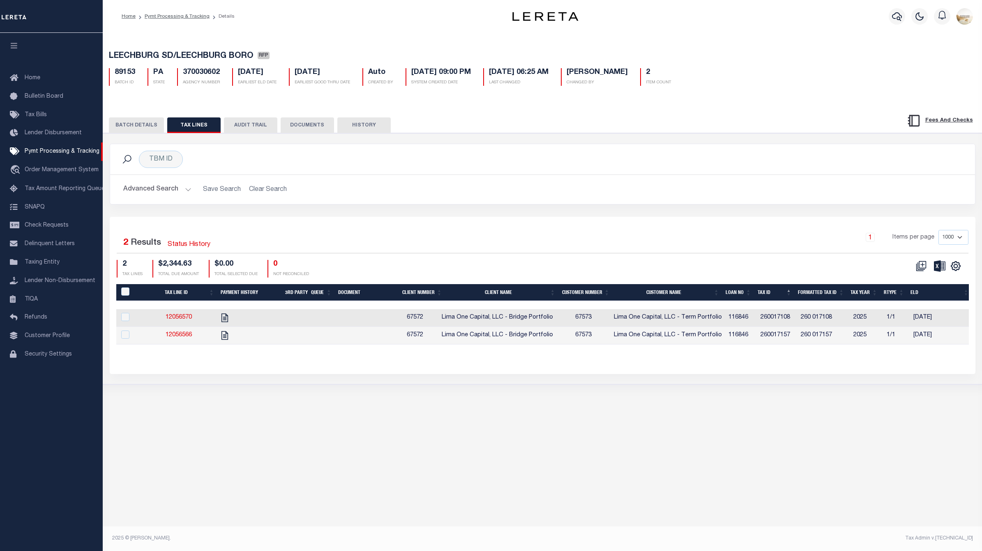
click at [132, 126] on button "BATCH DETAILS" at bounding box center [136, 125] width 55 height 16
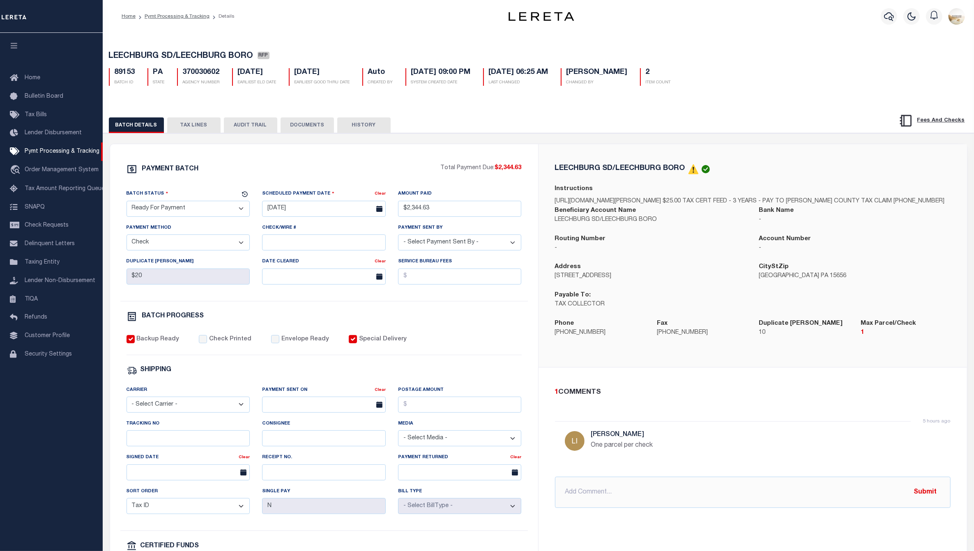
click at [191, 126] on button "TAX LINES" at bounding box center [193, 125] width 53 height 16
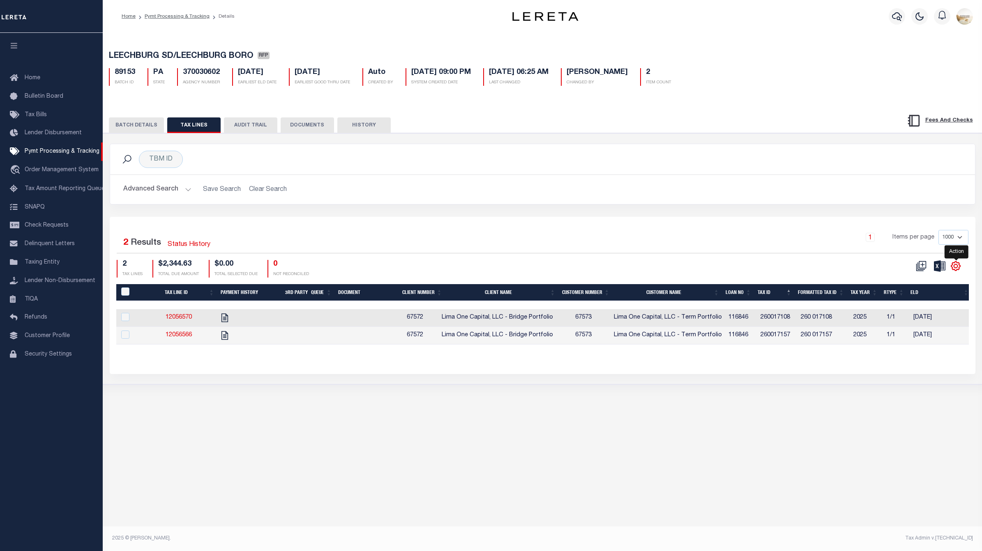
click at [958, 264] on icon "" at bounding box center [955, 266] width 11 height 11
click at [910, 278] on link "CSV" at bounding box center [921, 280] width 80 height 16
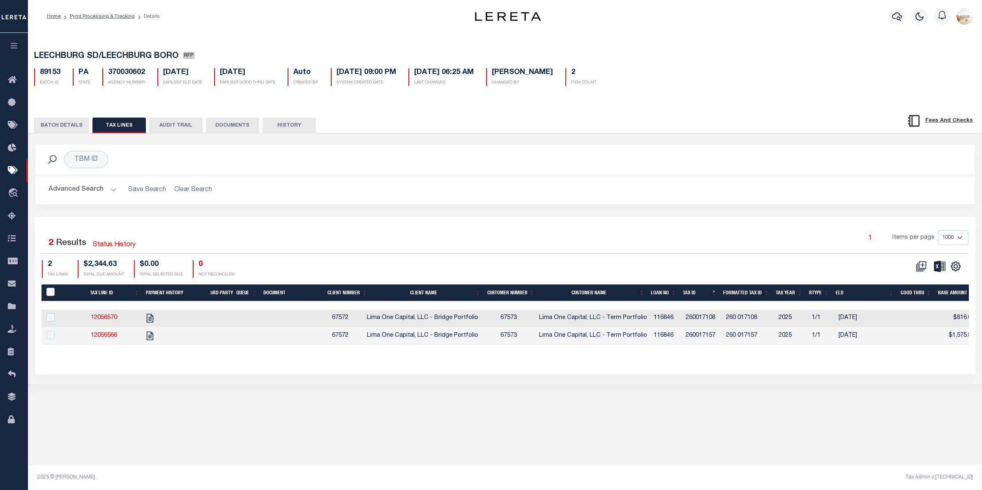
click at [54, 124] on button "BATCH DETAILS" at bounding box center [61, 125] width 55 height 16
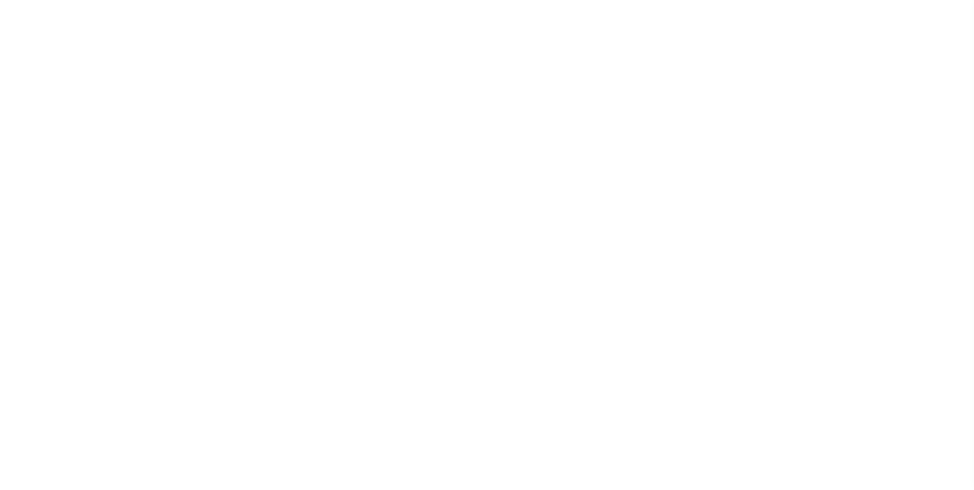
select select "RFP"
select select "CHK"
select select "[PERSON_NAME]"
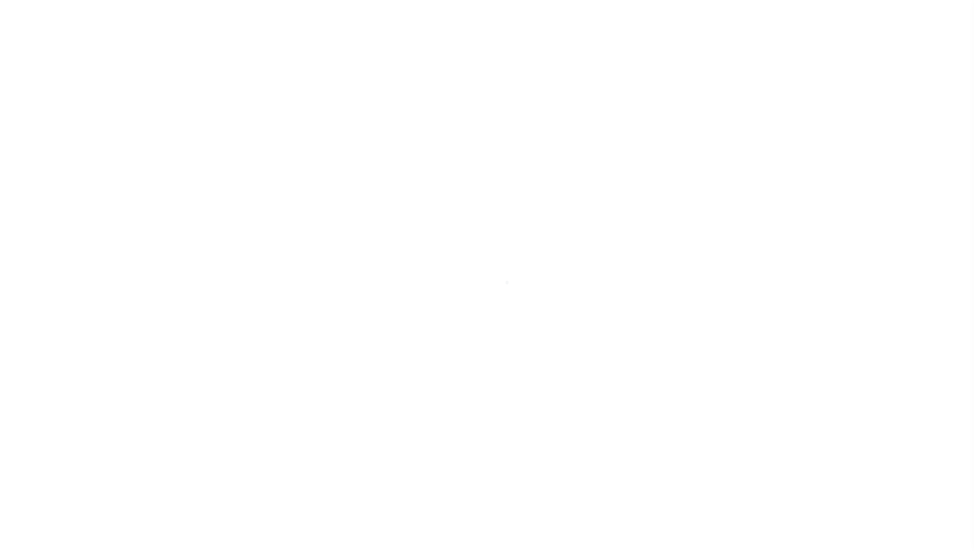
select select "RFP"
select select "CHK"
select select "[PERSON_NAME]"
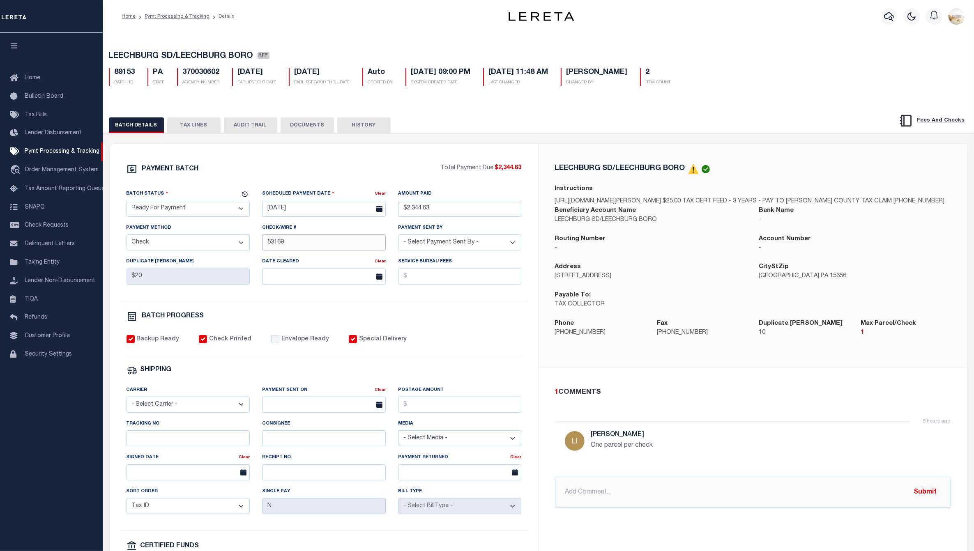
click at [267, 243] on input "53169" at bounding box center [324, 243] width 124 height 16
click at [266, 241] on input "53169" at bounding box center [324, 243] width 124 height 16
type input "56168 - 53169"
click at [405, 168] on div "PAYMENT BATCH" at bounding box center [283, 172] width 314 height 16
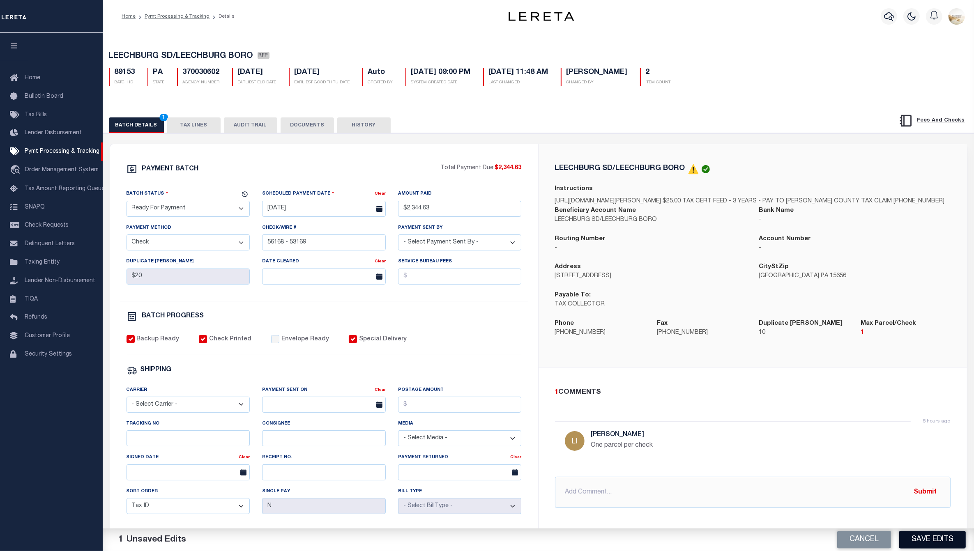
click at [936, 541] on button "Save Edits" at bounding box center [932, 540] width 67 height 18
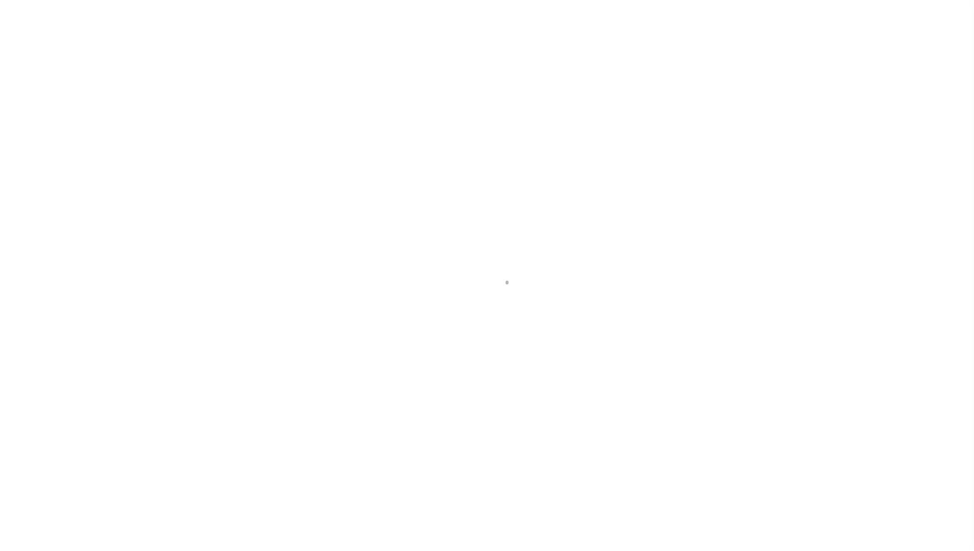
select select "RFP"
select select "CHK"
select select "[PERSON_NAME]"
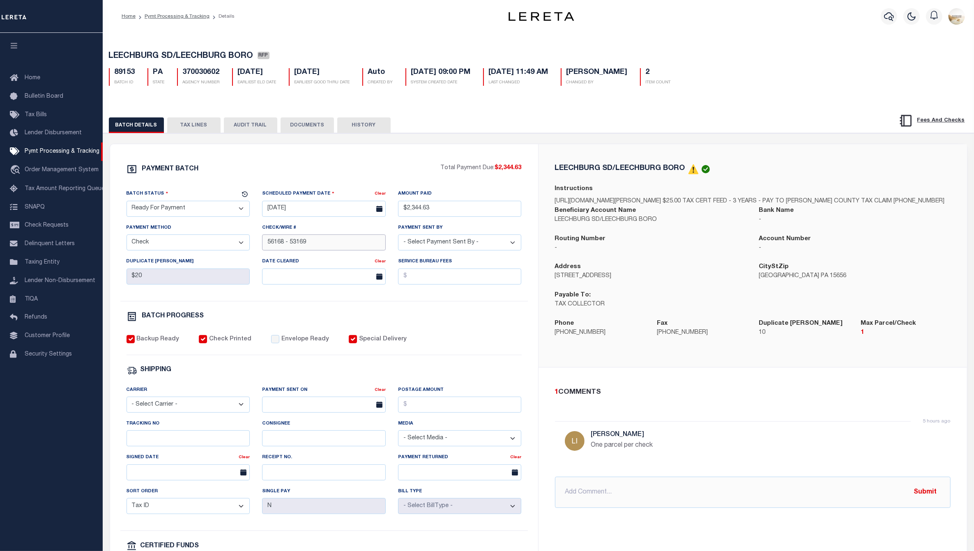
drag, startPoint x: 280, startPoint y: 244, endPoint x: 288, endPoint y: 251, distance: 11.3
click at [280, 244] on input "56168 - 53169" at bounding box center [324, 243] width 124 height 16
click at [359, 170] on div "PAYMENT BATCH" at bounding box center [283, 172] width 314 height 16
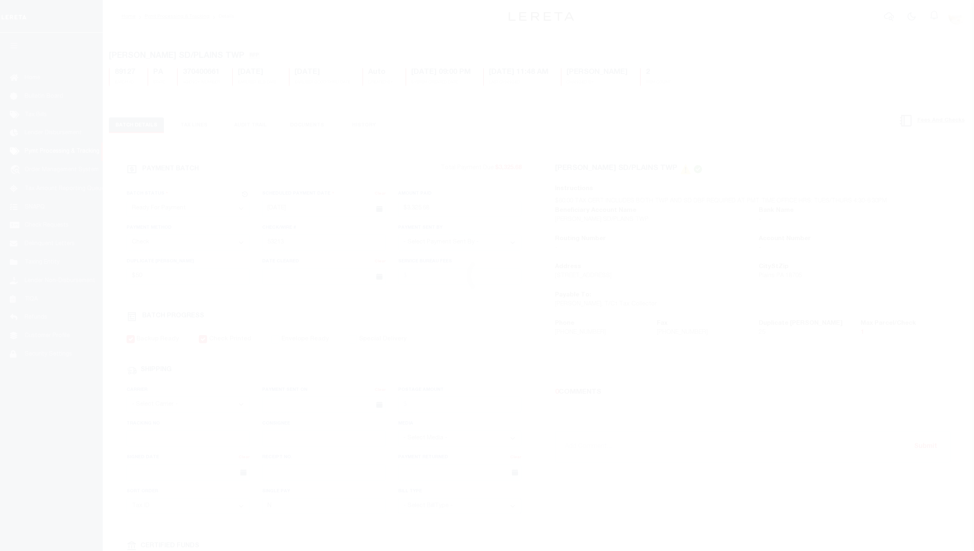
select select "RFP"
select select "CHK"
select select "[PERSON_NAME]"
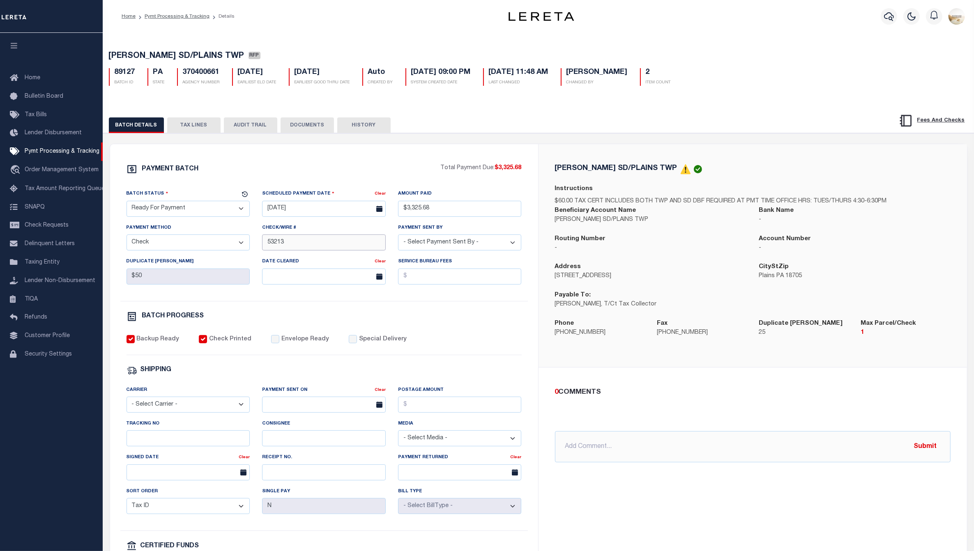
click at [265, 248] on input "53213" at bounding box center [324, 243] width 124 height 16
click at [271, 246] on input "56212 - 53213" at bounding box center [324, 243] width 124 height 16
type input "53212 - 53213"
click at [471, 311] on div "PAYMENT BATCH Total Payment Due: $3,325.68 Batch Status - Select Status -" at bounding box center [324, 384] width 408 height 441
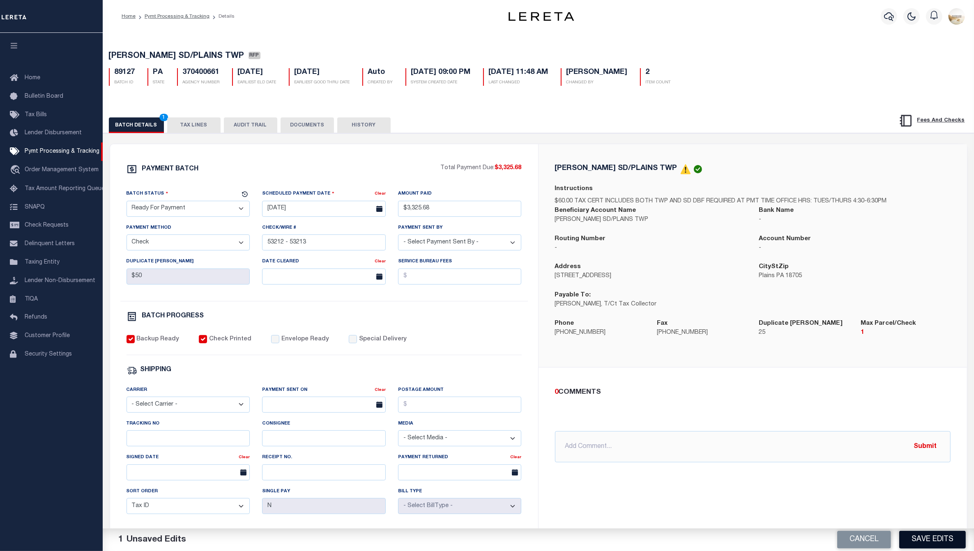
click at [917, 543] on button "Save Edits" at bounding box center [932, 540] width 67 height 18
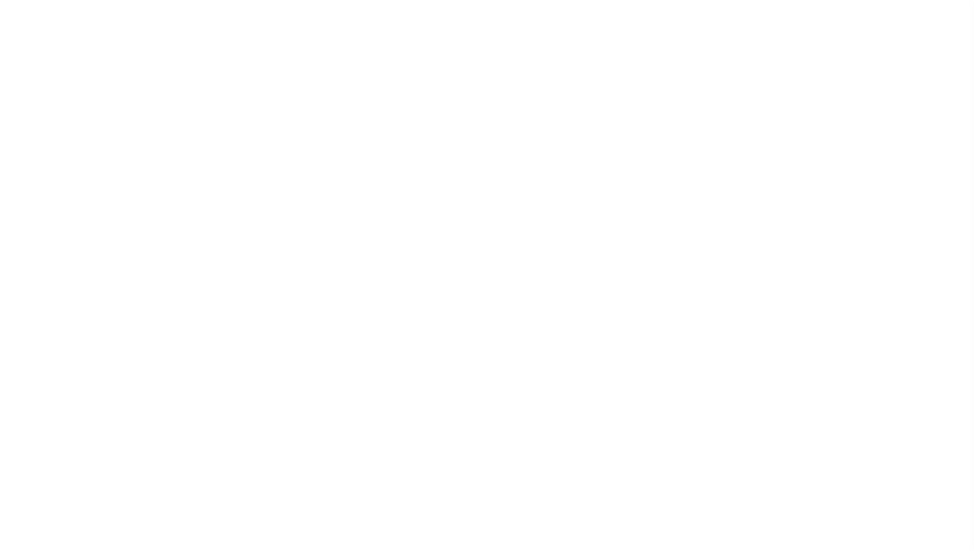
select select "RFP"
select select "CHK"
select select "[PERSON_NAME]"
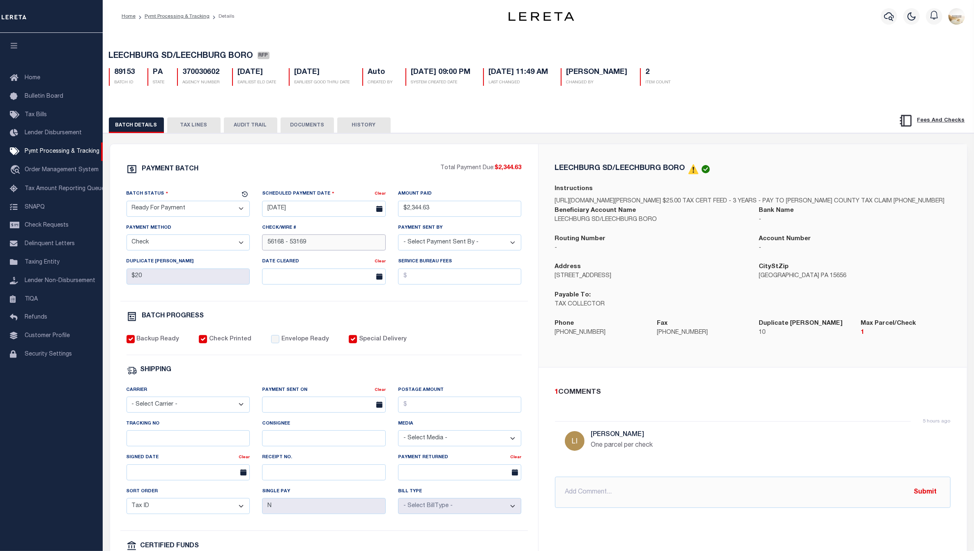
click at [271, 245] on input "56168 - 53169" at bounding box center [324, 243] width 124 height 16
type input "53168 - 53169"
click at [526, 152] on div "PAYMENT BATCH Total Payment Due: $2,344.63 Batch Status" at bounding box center [324, 384] width 428 height 481
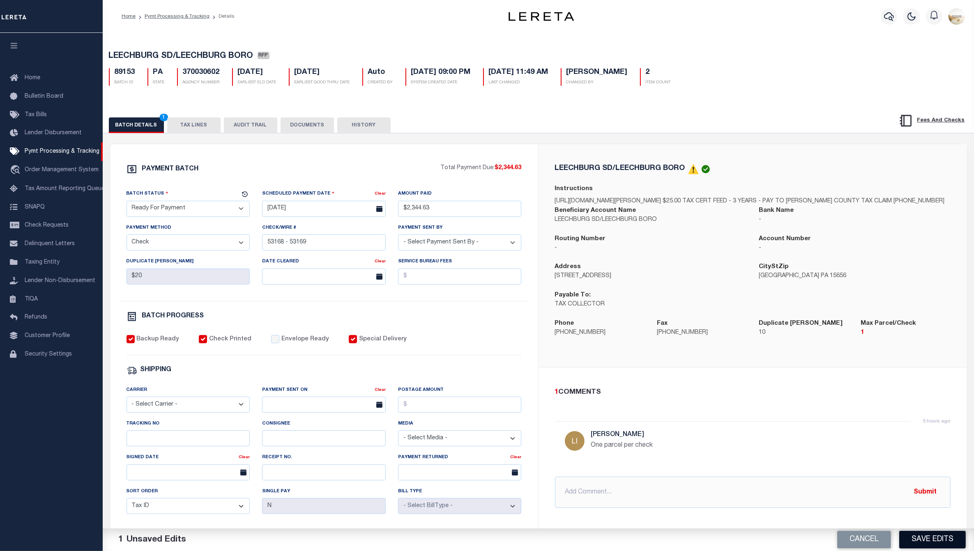
click at [937, 539] on button "Save Edits" at bounding box center [932, 540] width 67 height 18
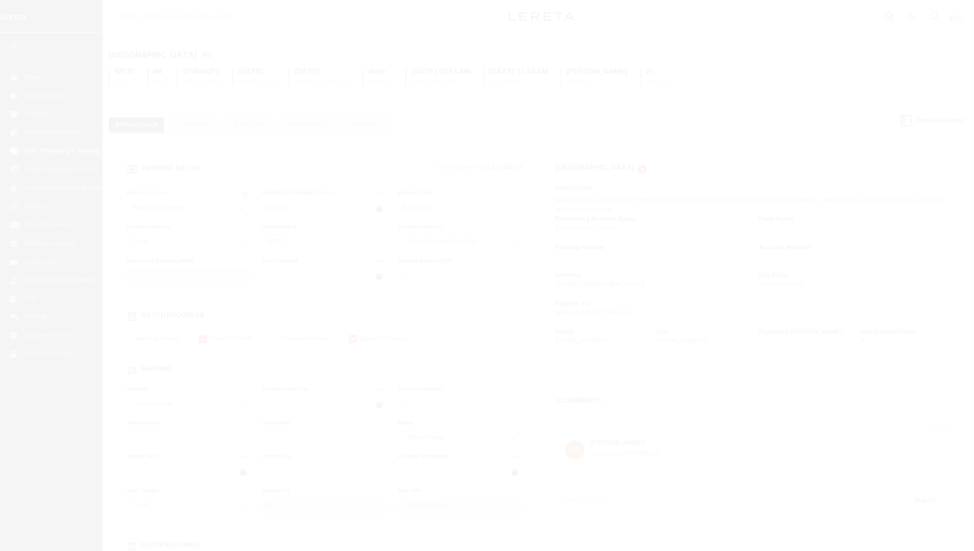
select select "RFP"
select select "CHK"
select select "[PERSON_NAME]"
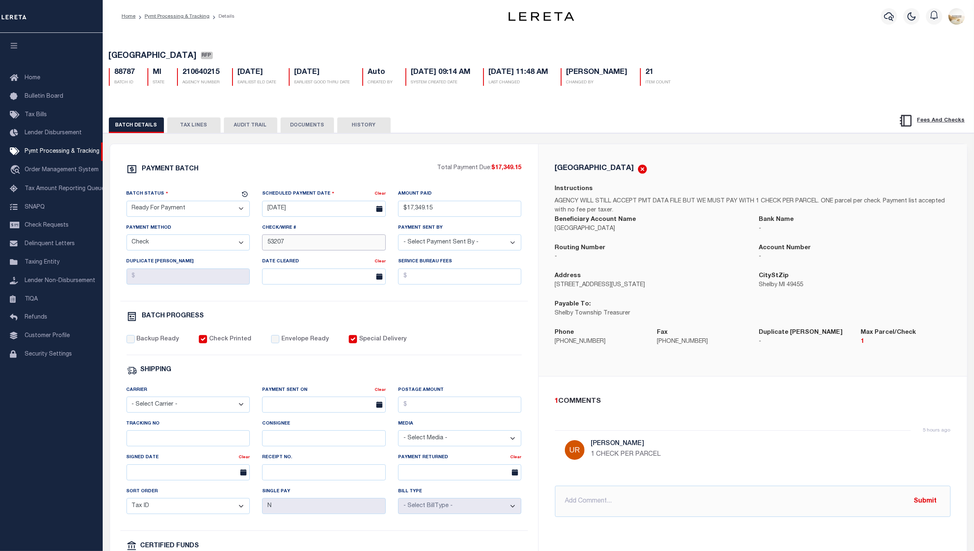
click at [266, 245] on input "53207" at bounding box center [324, 243] width 124 height 16
type input "53187 - 53207"
click at [479, 136] on div "PAYMENT BATCH Total Payment Due: $17,349.15 Batch Status" at bounding box center [538, 398] width 879 height 531
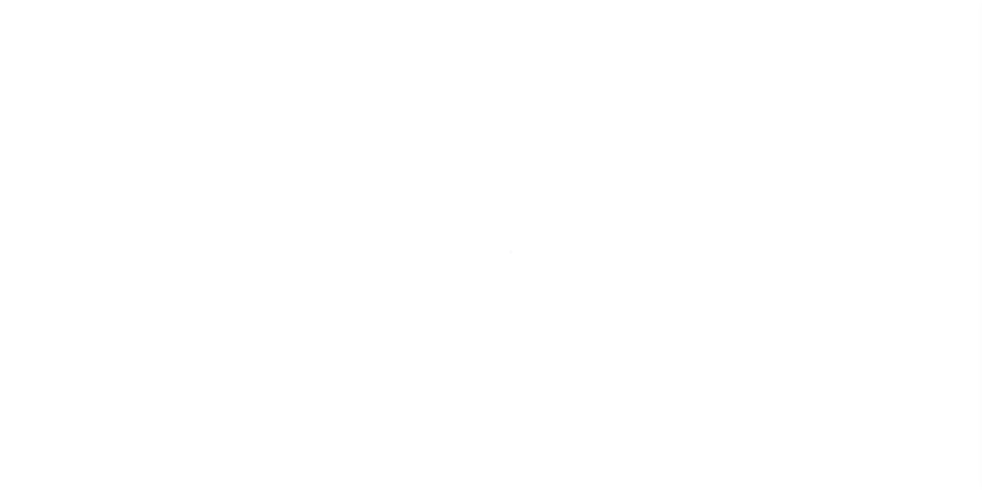
select select "1000"
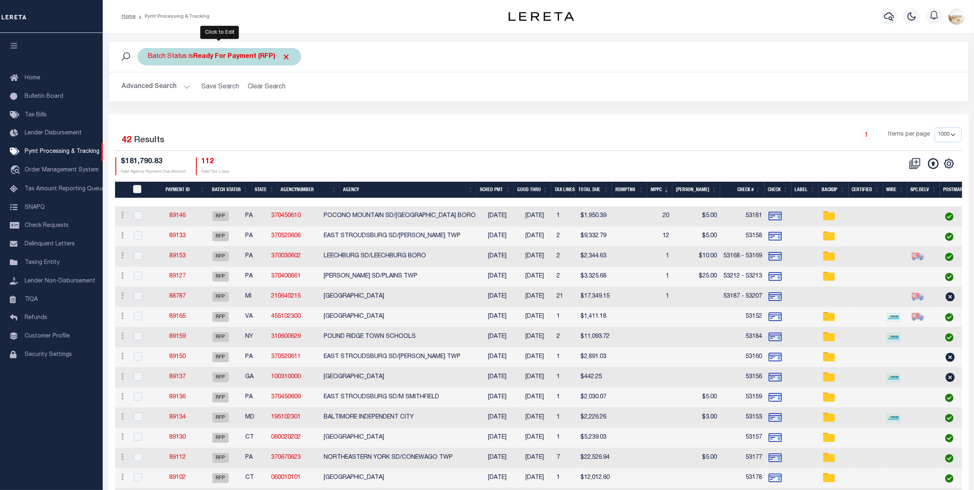
click at [218, 55] on b "Ready For Payment (RFP)" at bounding box center [241, 56] width 97 height 7
select select "RFP"
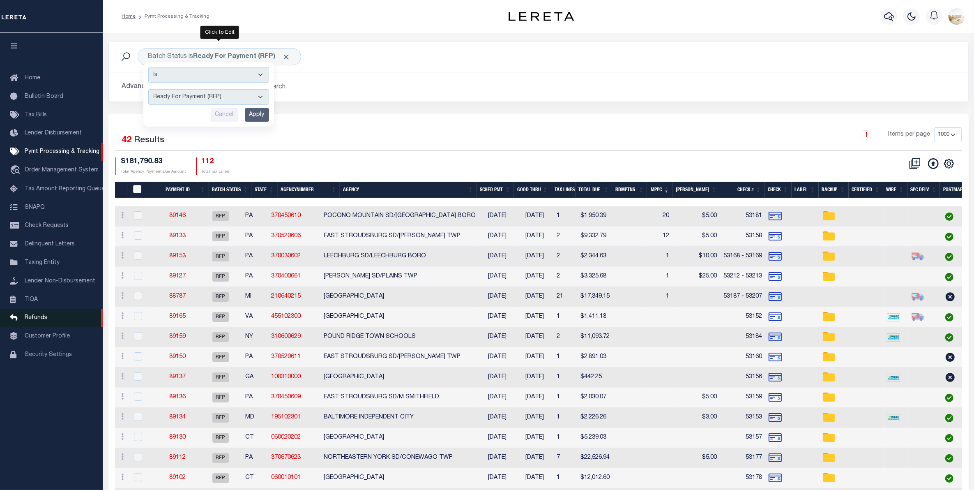
click at [50, 324] on link "Refunds" at bounding box center [51, 317] width 103 height 18
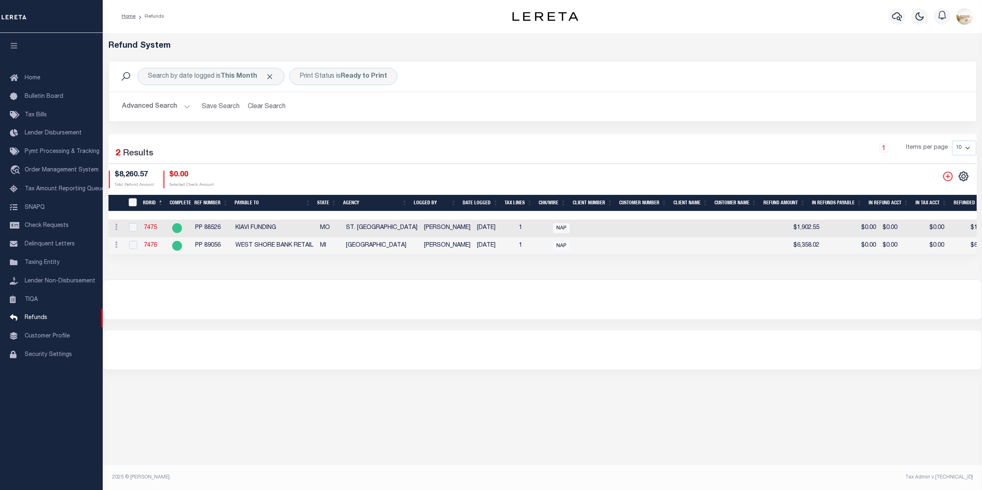
click at [134, 198] on input "RefundDepositRegisterID" at bounding box center [133, 202] width 8 height 8
checkbox input "true"
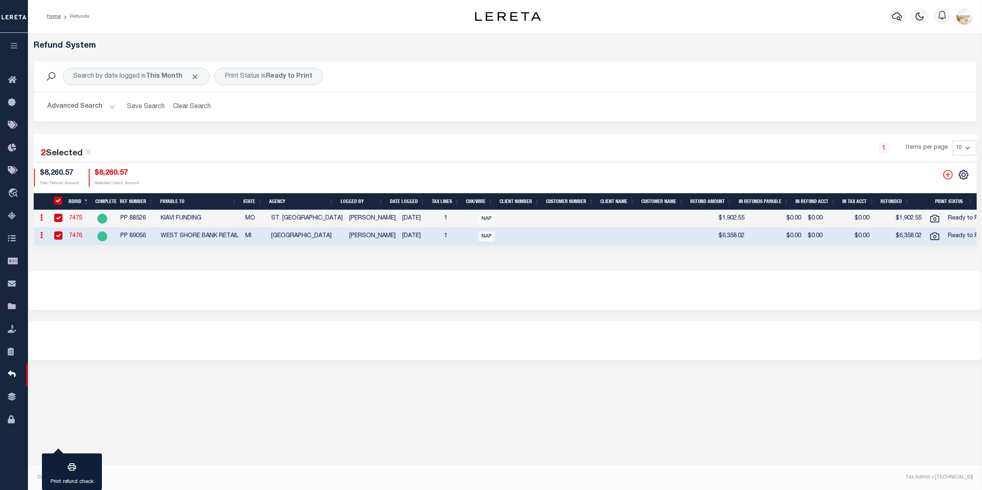
click at [62, 200] on input "RefundDepositRegisterID" at bounding box center [58, 200] width 8 height 8
checkbox input "false"
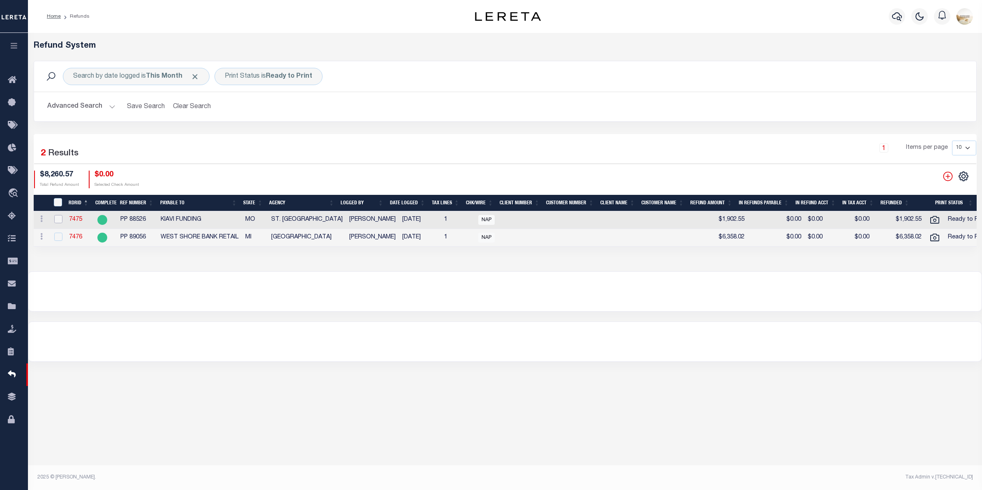
click at [58, 218] on input "checkbox" at bounding box center [58, 219] width 8 height 8
checkbox input "true"
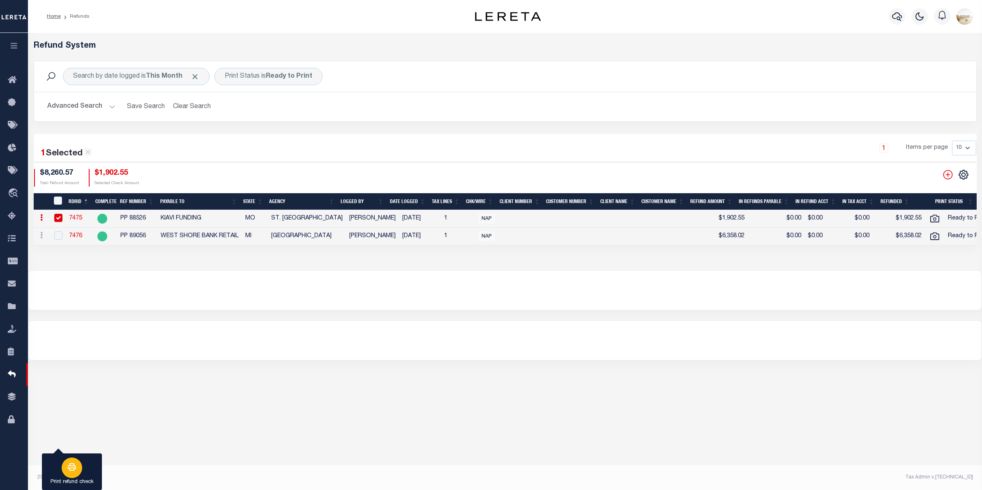
click at [56, 468] on button "Print refund check" at bounding box center [72, 471] width 60 height 37
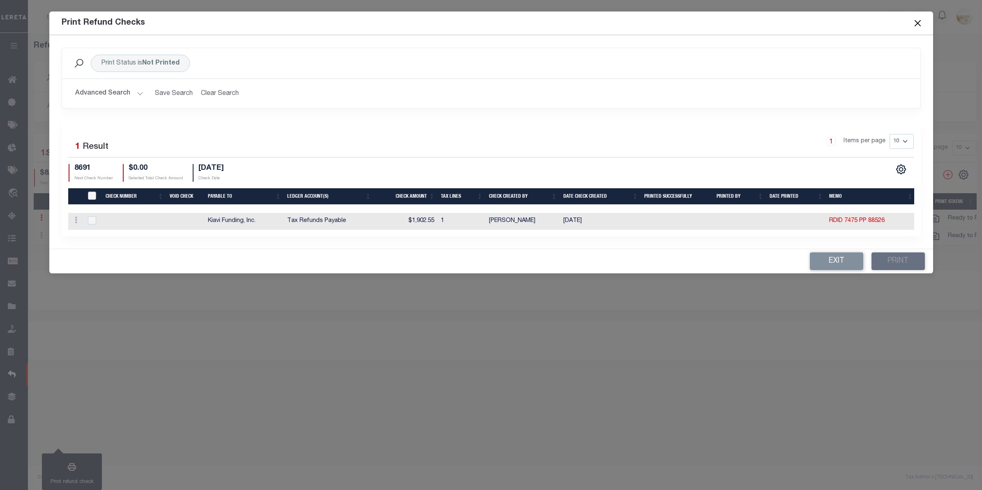
click at [92, 192] on input "TIQA Select" at bounding box center [92, 195] width 8 height 8
checkbox input "true"
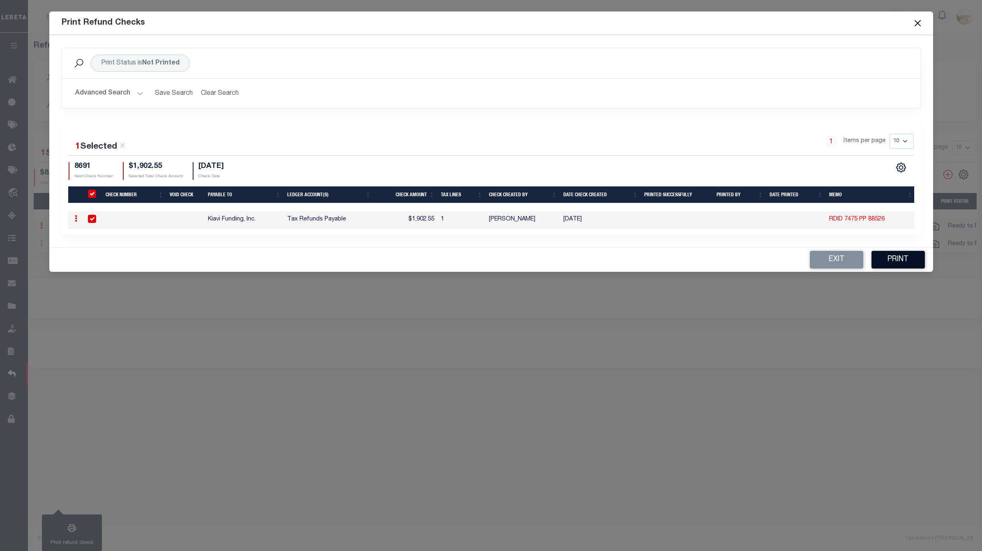
click at [905, 260] on button "Print" at bounding box center [897, 260] width 53 height 18
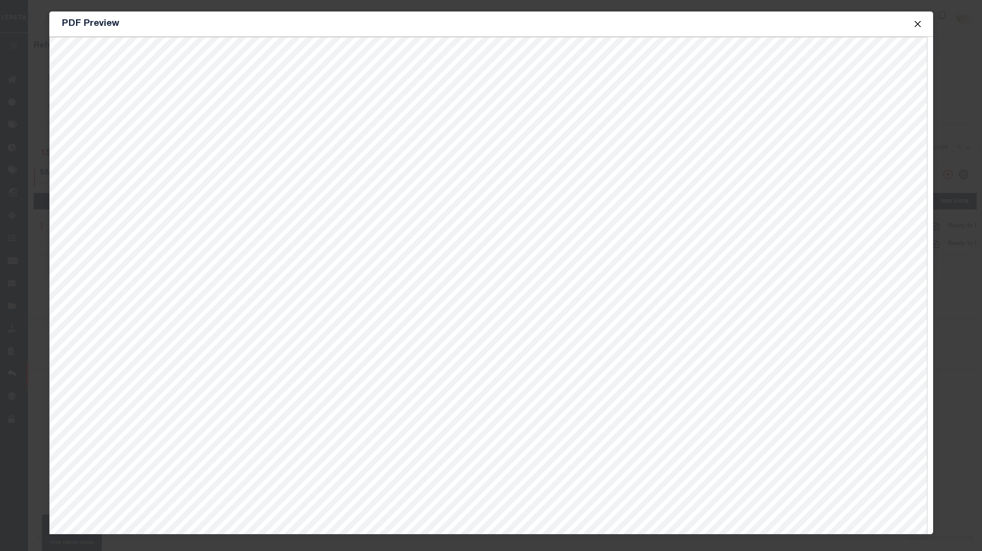
click at [787, 30] on div "PDF Preview" at bounding box center [490, 23] width 883 height 25
click at [918, 19] on button "Close" at bounding box center [917, 23] width 11 height 11
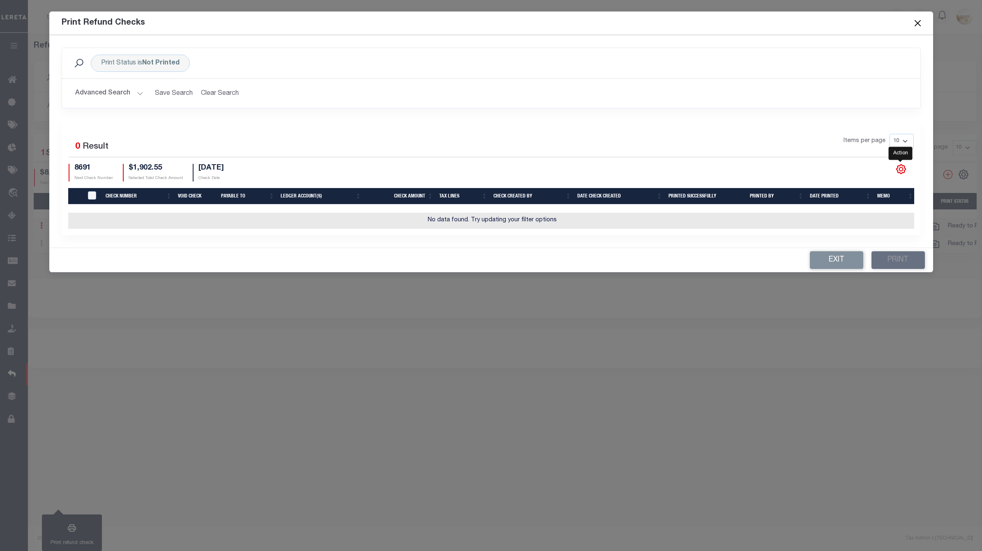
click at [901, 169] on icon "" at bounding box center [900, 169] width 11 height 11
click at [853, 55] on link "CSV" at bounding box center [867, 59] width 80 height 16
click at [560, 77] on div "Print Status is Not Printed Search" at bounding box center [491, 63] width 858 height 30
click at [117, 63] on div "Print Status is Not Printed" at bounding box center [140, 63] width 99 height 17
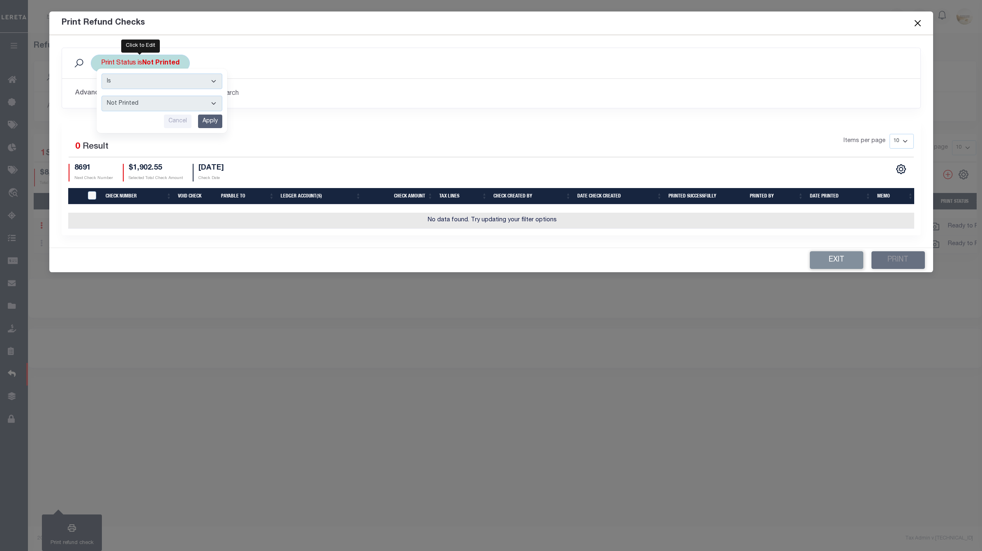
click at [165, 107] on select "Printed Not Printed" at bounding box center [161, 104] width 121 height 16
select select "true"
click at [101, 96] on select "Printed Not Printed" at bounding box center [161, 104] width 121 height 16
click at [213, 122] on input "Apply" at bounding box center [210, 122] width 24 height 14
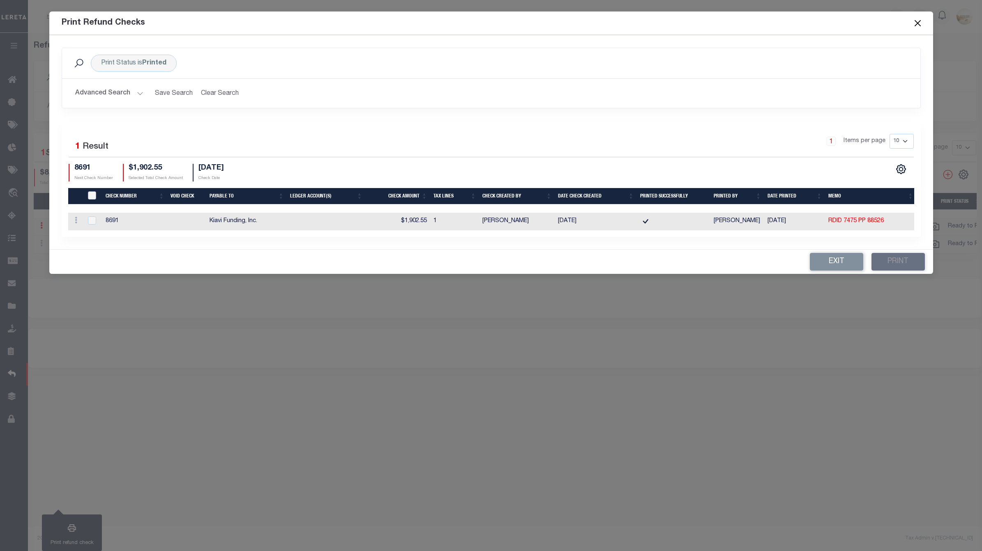
click at [90, 191] on input "TIQA Select" at bounding box center [92, 195] width 8 height 8
checkbox input "true"
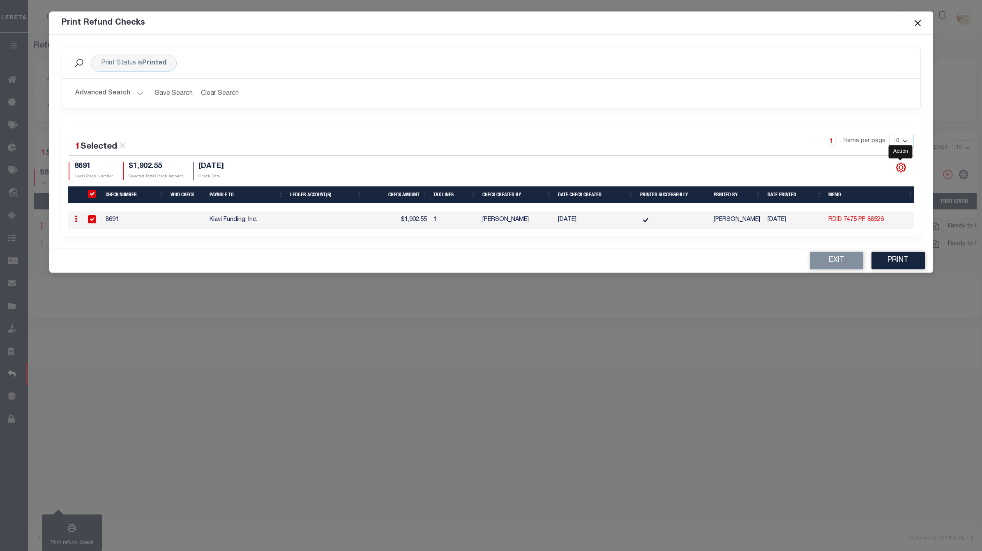
click at [898, 169] on icon "" at bounding box center [900, 167] width 9 height 9
click at [871, 52] on link "CSV" at bounding box center [867, 58] width 80 height 16
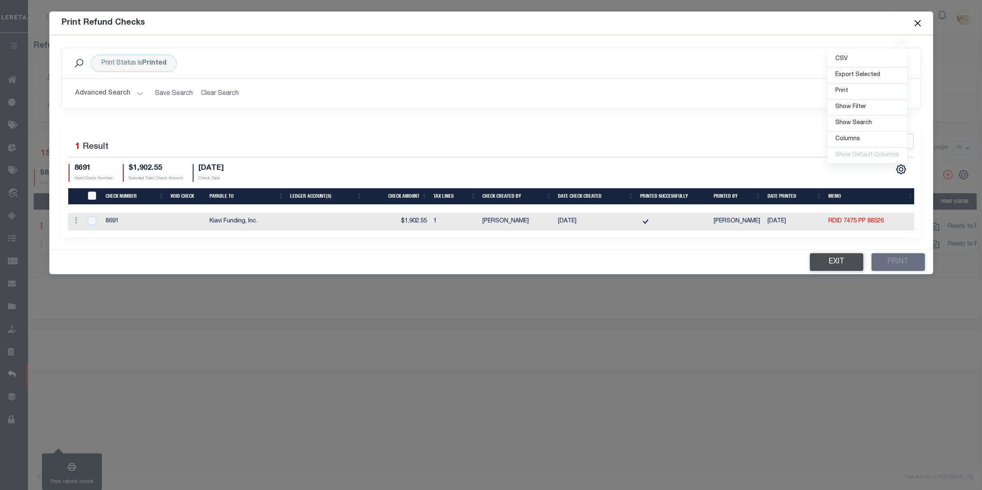
click at [831, 271] on button "Exit" at bounding box center [835, 262] width 53 height 18
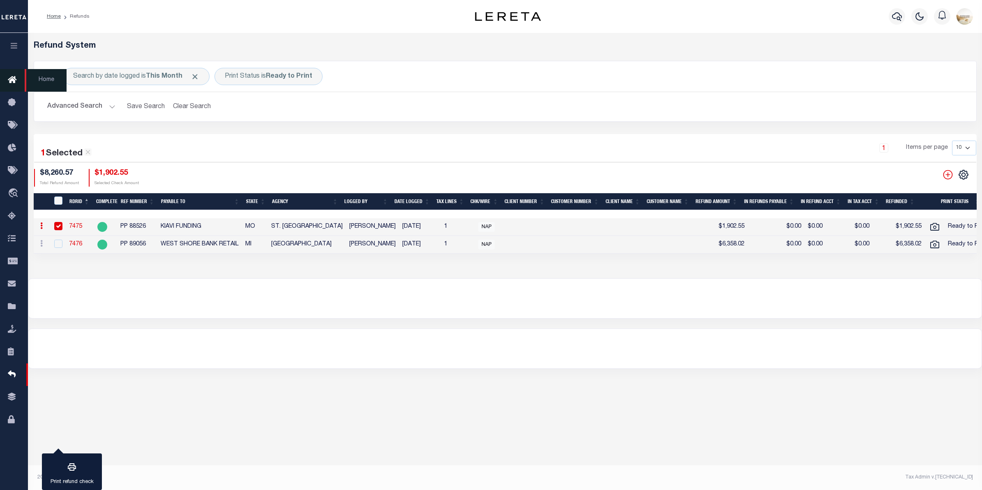
click at [1, 81] on link "Home" at bounding box center [14, 80] width 28 height 23
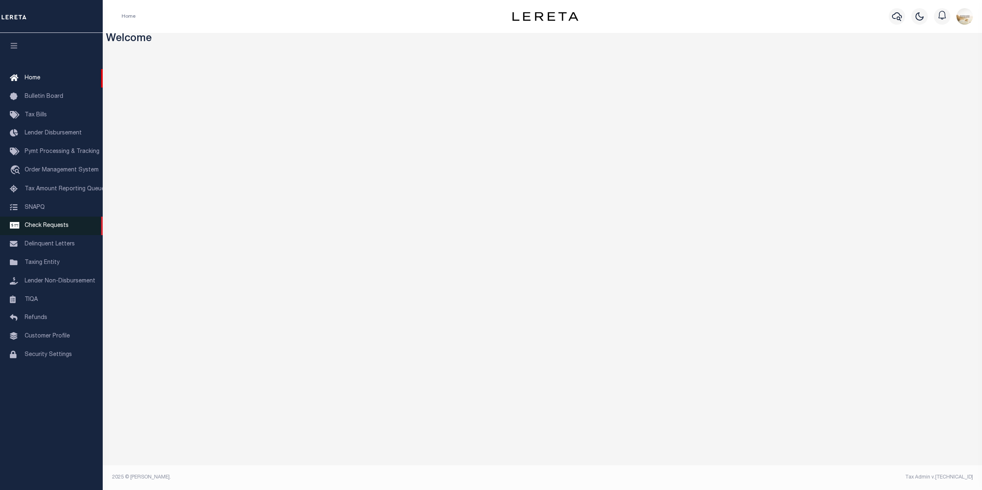
click at [57, 224] on link "Check Requests" at bounding box center [51, 225] width 103 height 18
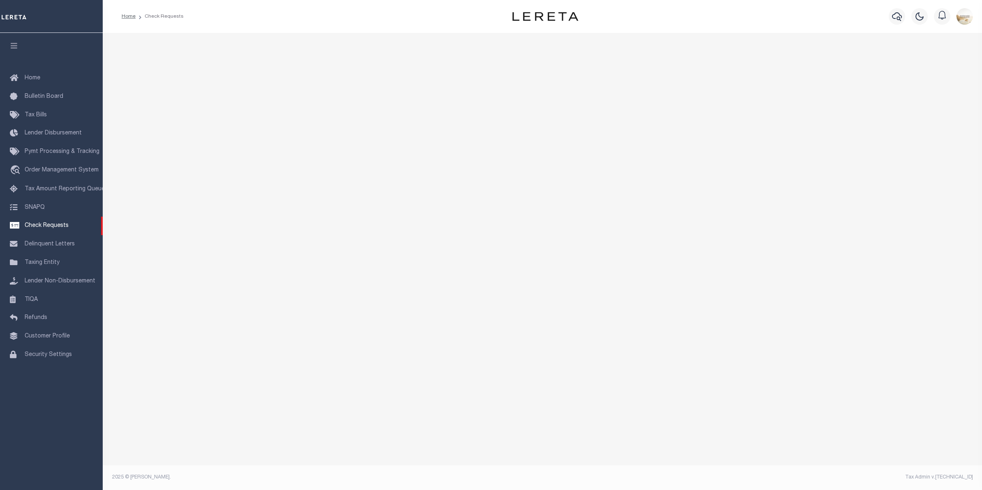
select select "50"
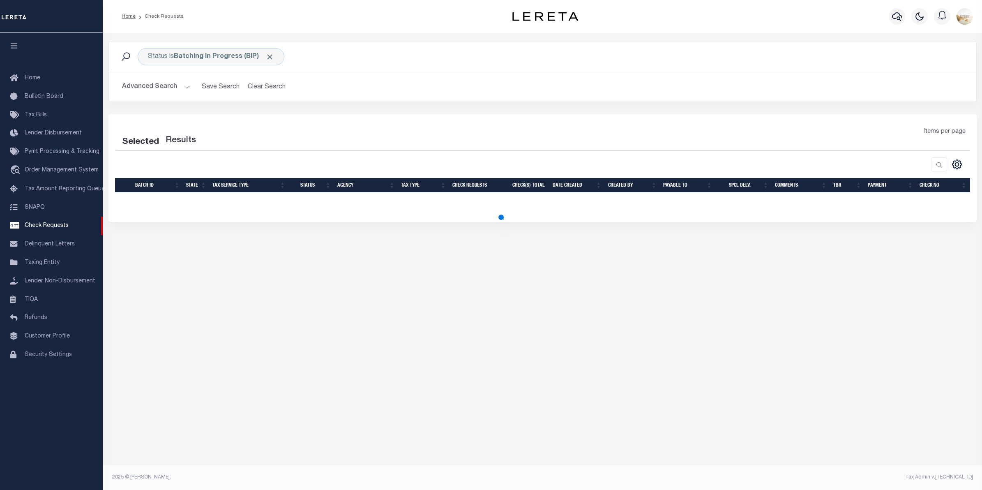
select select "50"
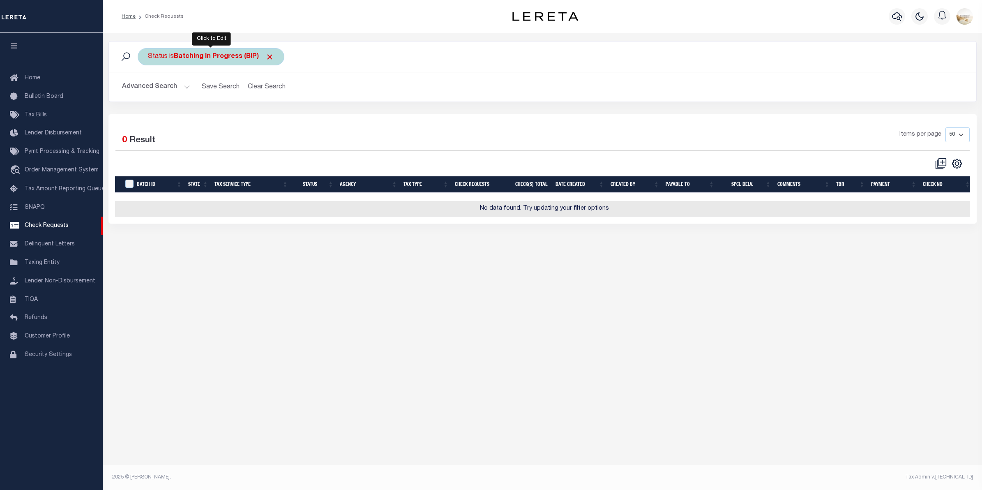
click at [229, 55] on b "Batching In Progress (BIP)" at bounding box center [224, 56] width 100 height 7
click at [222, 94] on select "Approval Needed (APN) Batching In Progress (BIP) Check Returned (CKR) Cleared a…" at bounding box center [208, 97] width 121 height 16
select select "RTS"
click at [148, 90] on select "Approval Needed (APN) Batching In Progress (BIP) Check Returned (CKR) Cleared a…" at bounding box center [208, 97] width 121 height 16
click at [264, 109] on input "Apply" at bounding box center [257, 115] width 24 height 14
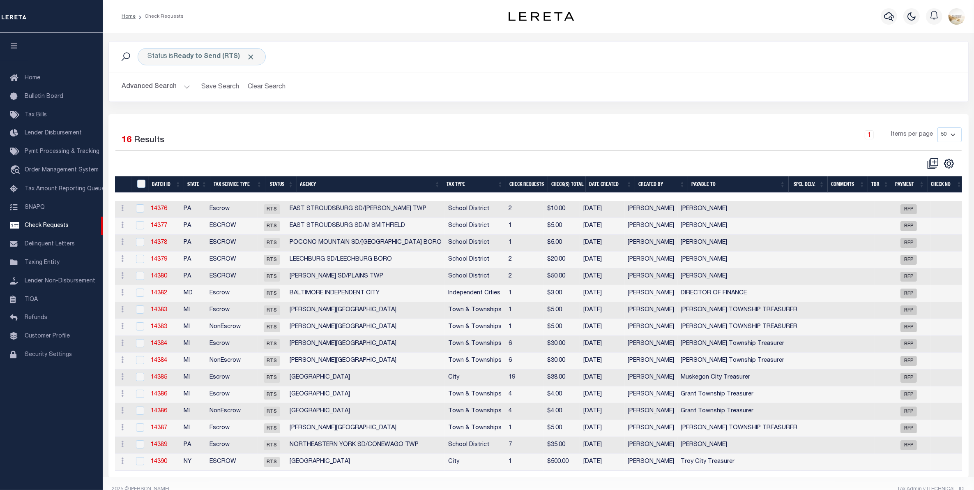
click at [221, 183] on th "Tax Service Type" at bounding box center [237, 184] width 55 height 17
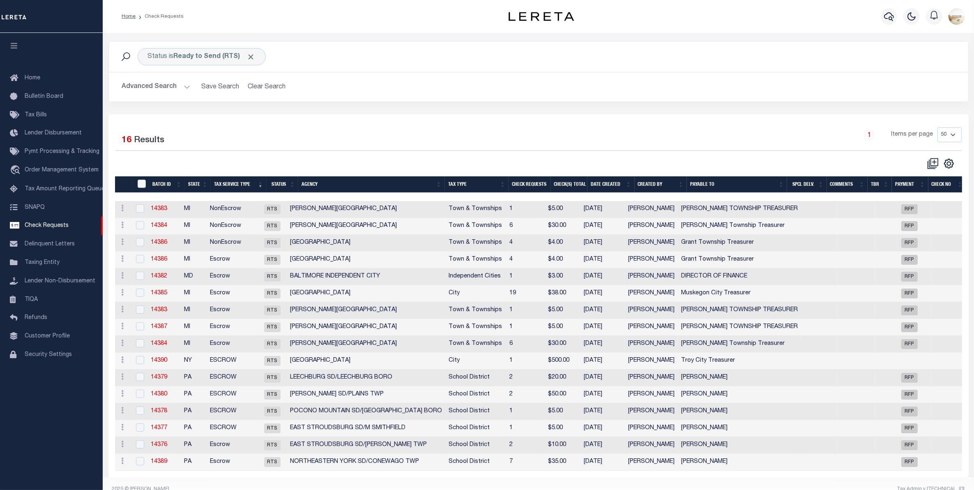
click at [241, 180] on th "Tax Service Type" at bounding box center [239, 184] width 56 height 17
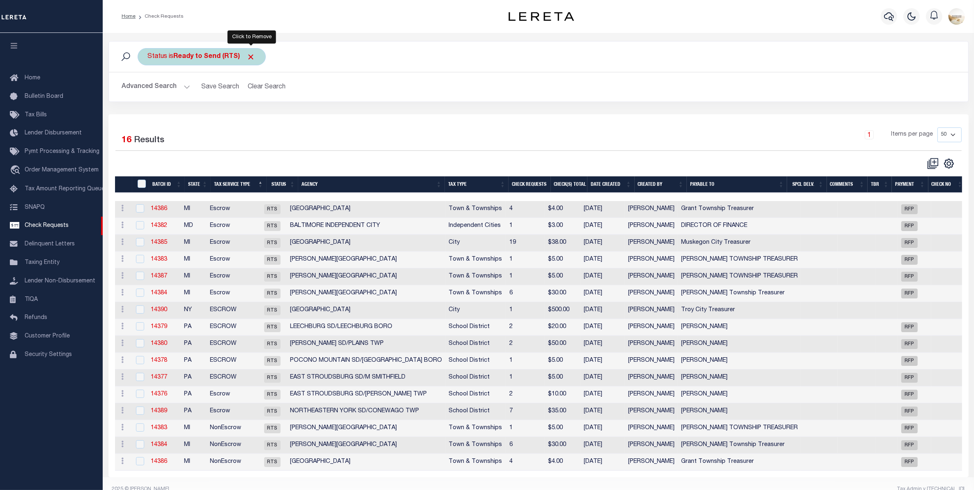
click at [253, 55] on span "Click to Remove" at bounding box center [251, 57] width 9 height 9
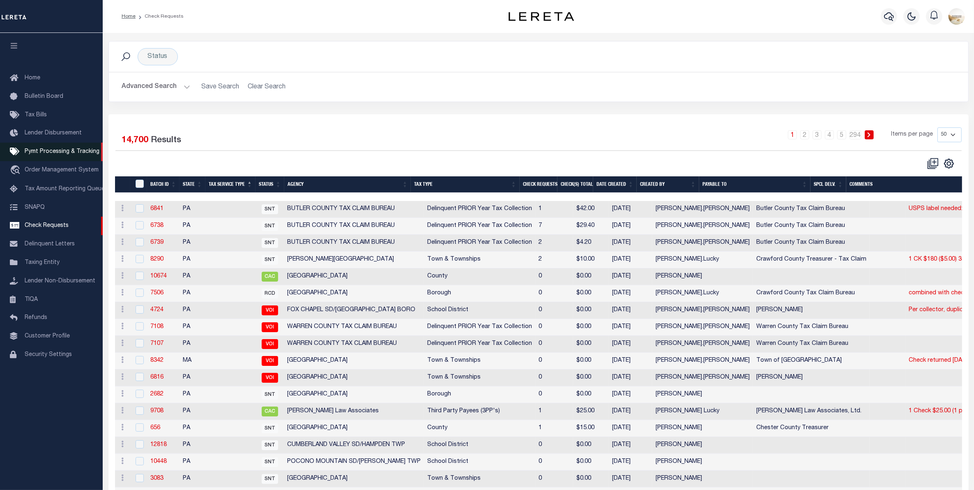
click at [70, 151] on span "Pymt Processing & Tracking" at bounding box center [62, 152] width 75 height 6
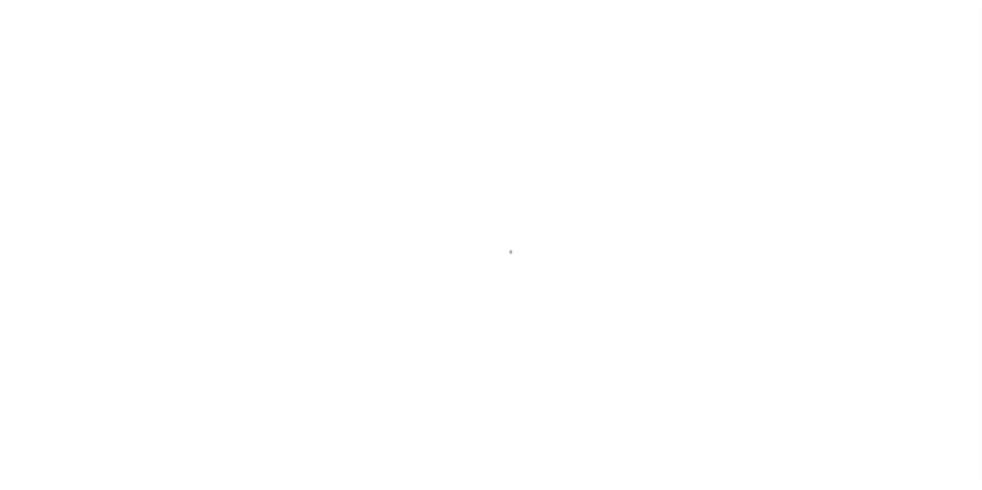
select select "1000"
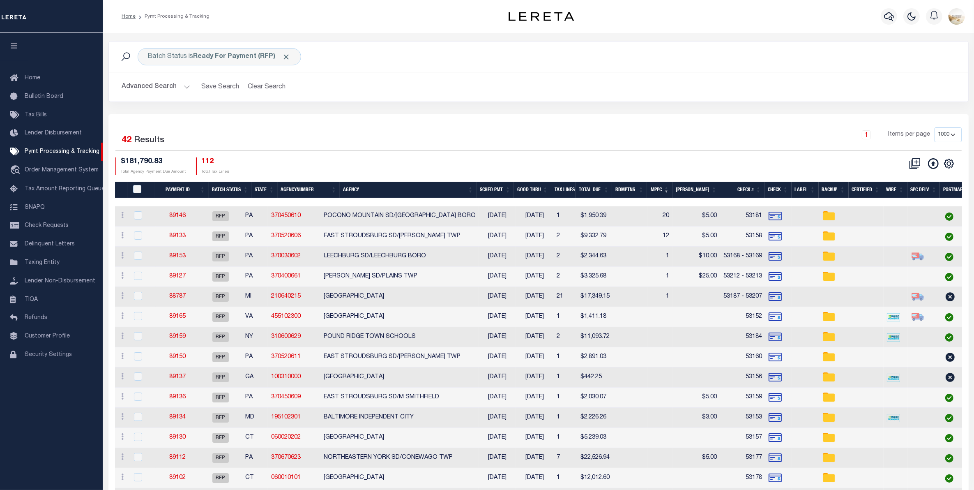
click at [150, 88] on button "Advanced Search" at bounding box center [156, 87] width 68 height 16
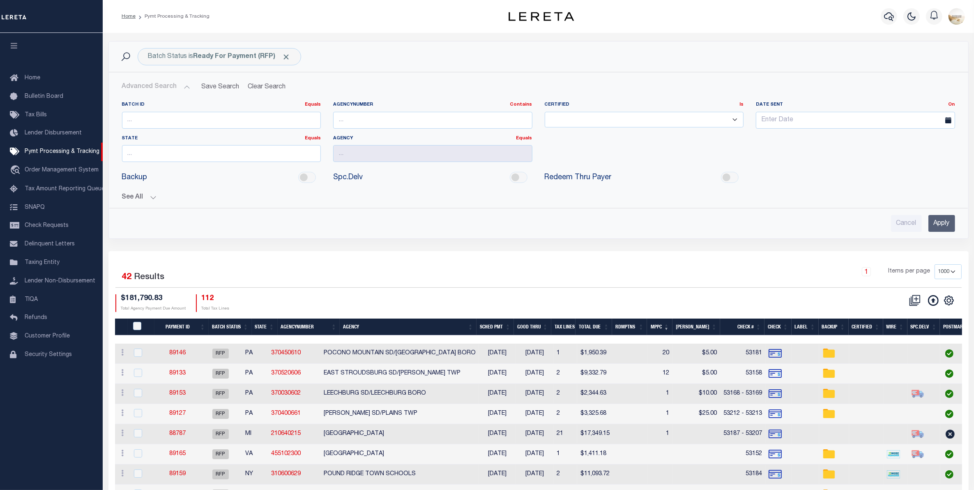
click at [152, 195] on button "See All" at bounding box center [538, 197] width 833 height 8
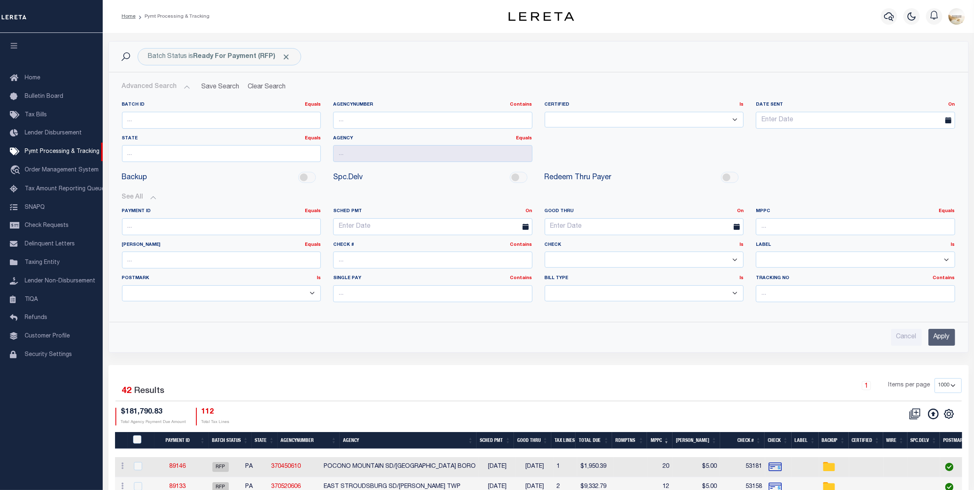
click at [706, 262] on select "Yes No" at bounding box center [644, 259] width 199 height 16
select select "false"
click at [545, 252] on select "Yes No" at bounding box center [644, 259] width 199 height 16
click at [946, 337] on input "Apply" at bounding box center [941, 337] width 27 height 17
